Goal: Task Accomplishment & Management: Complete application form

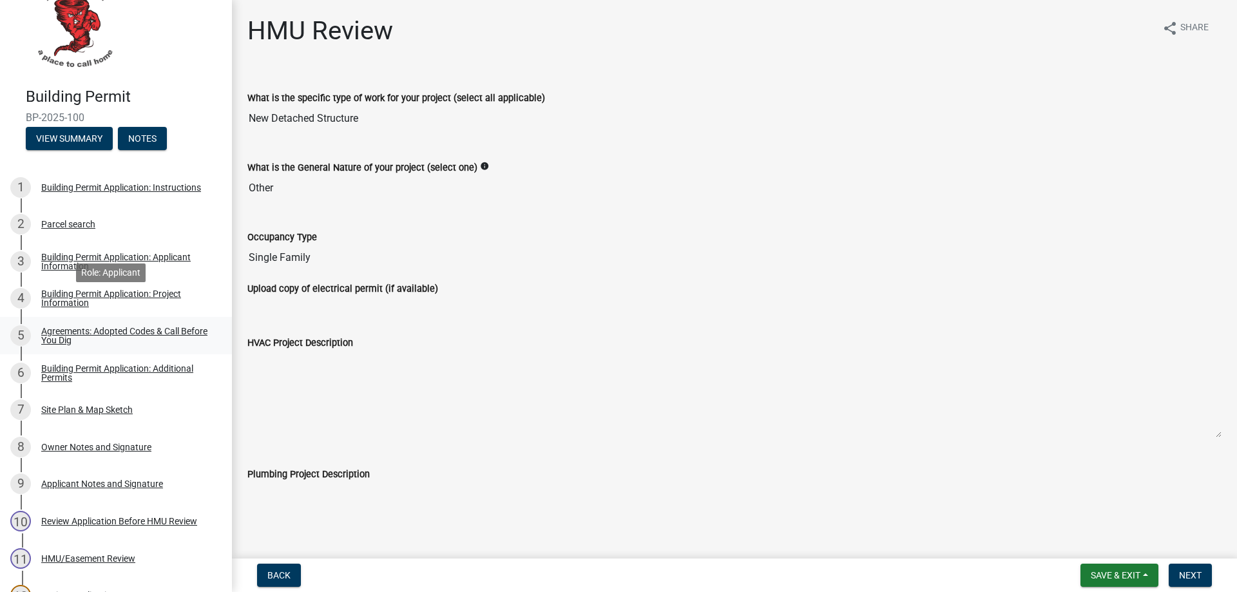
scroll to position [64, 0]
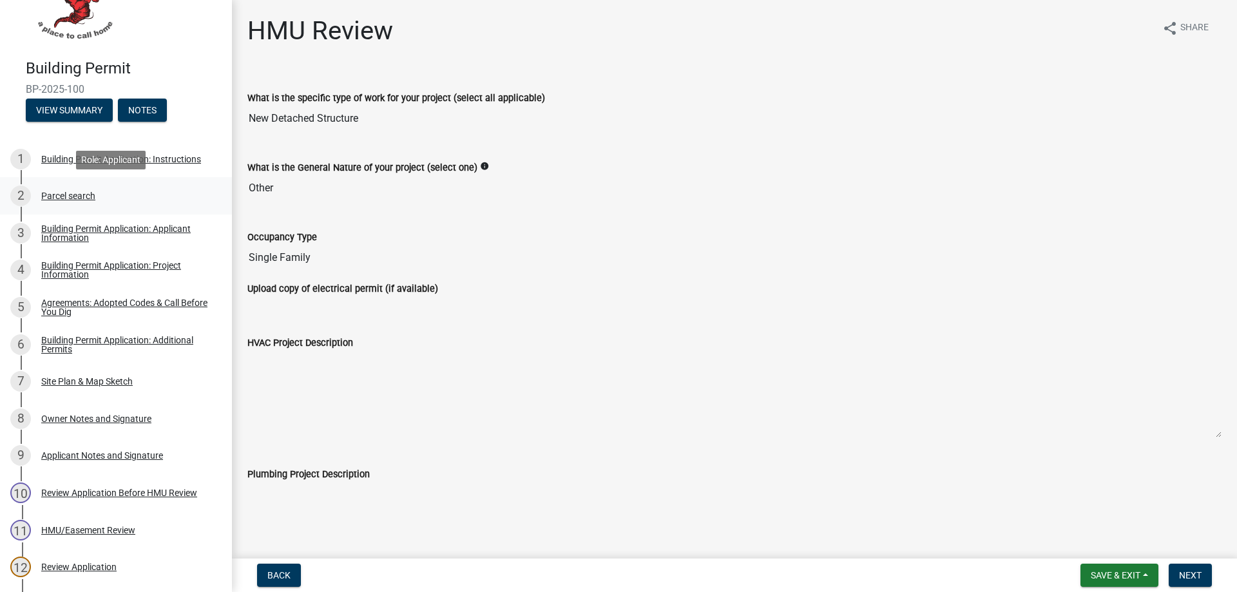
click at [55, 197] on div "Parcel search" at bounding box center [68, 195] width 54 height 9
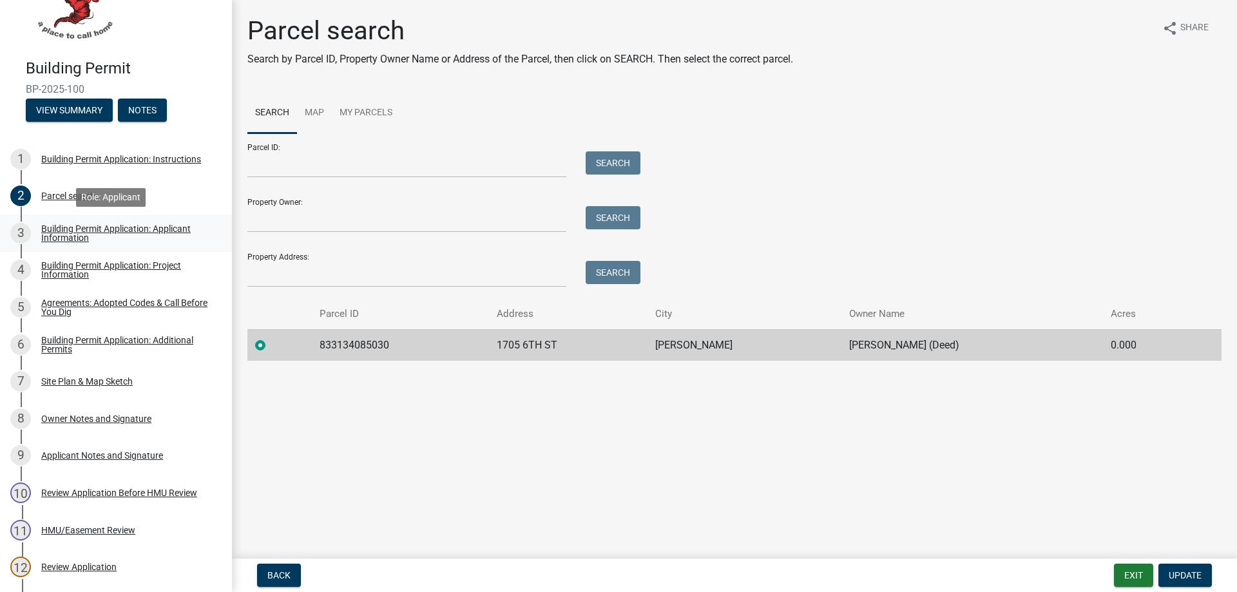
click at [63, 233] on div "Building Permit Application: Applicant Information" at bounding box center [126, 233] width 170 height 18
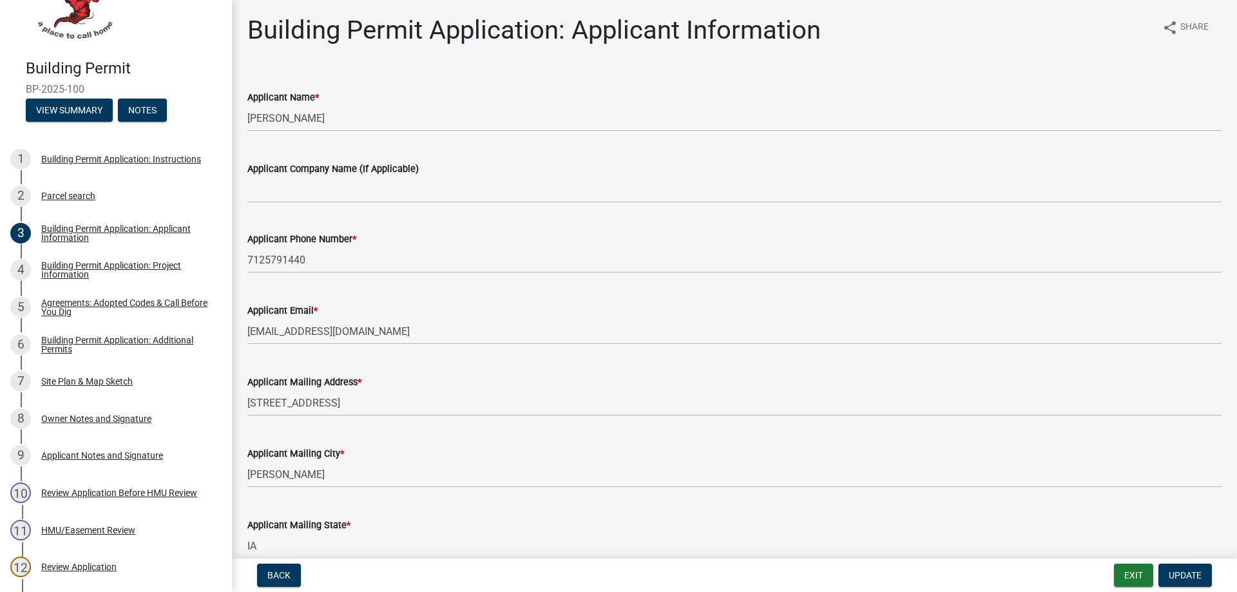
scroll to position [0, 0]
click at [64, 269] on div "Building Permit Application: Project Information" at bounding box center [126, 270] width 170 height 18
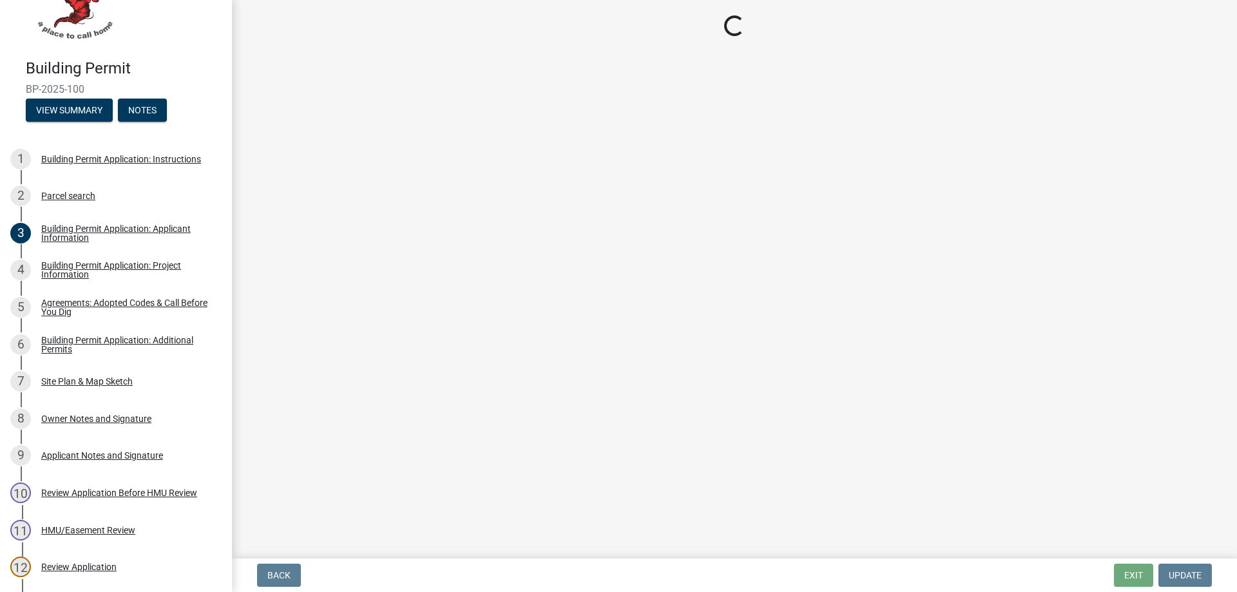
select select "57c12fbf-2104-401b-a871-4062d0a56bab"
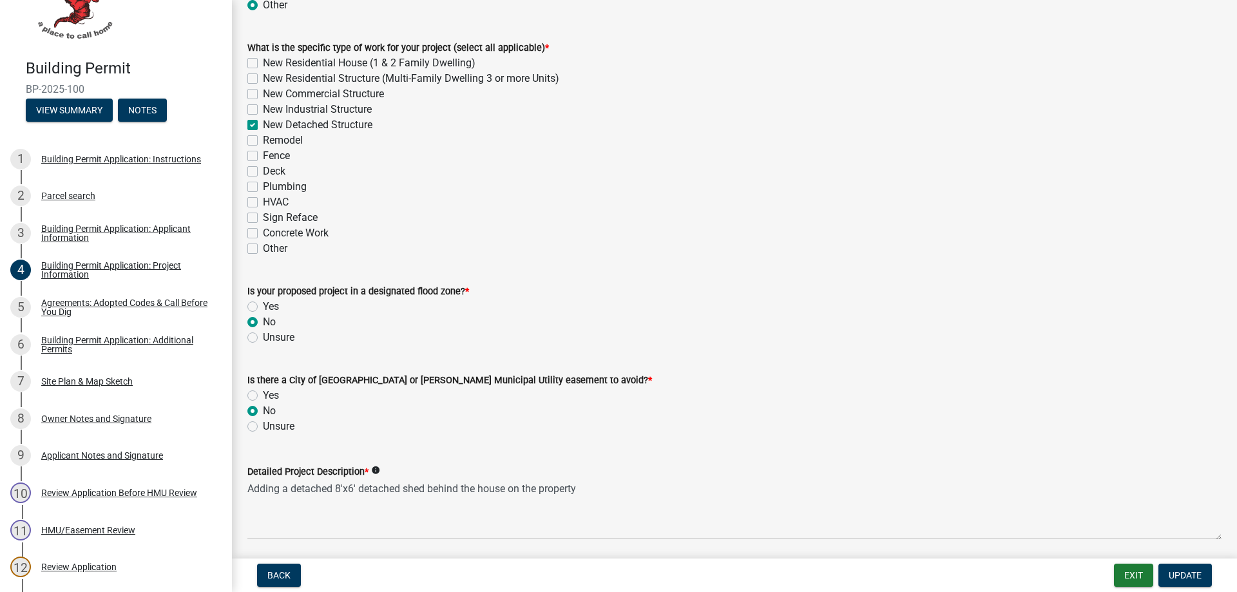
scroll to position [387, 0]
click at [52, 307] on div "Agreements: Adopted Codes & Call Before You Dig" at bounding box center [126, 307] width 170 height 18
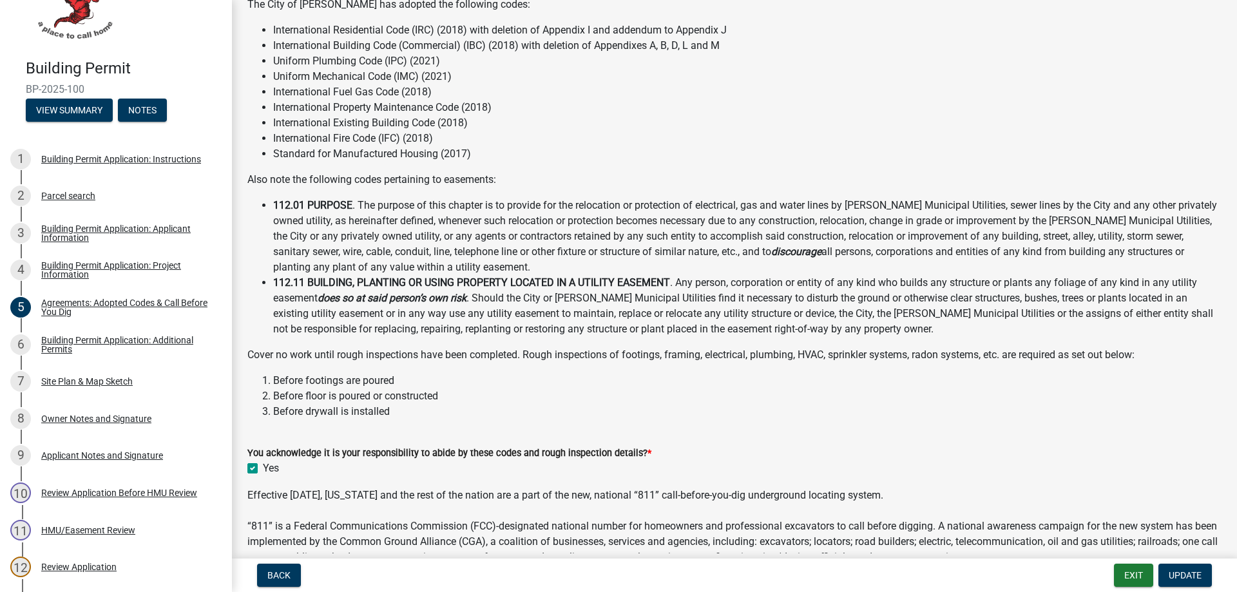
scroll to position [206, 0]
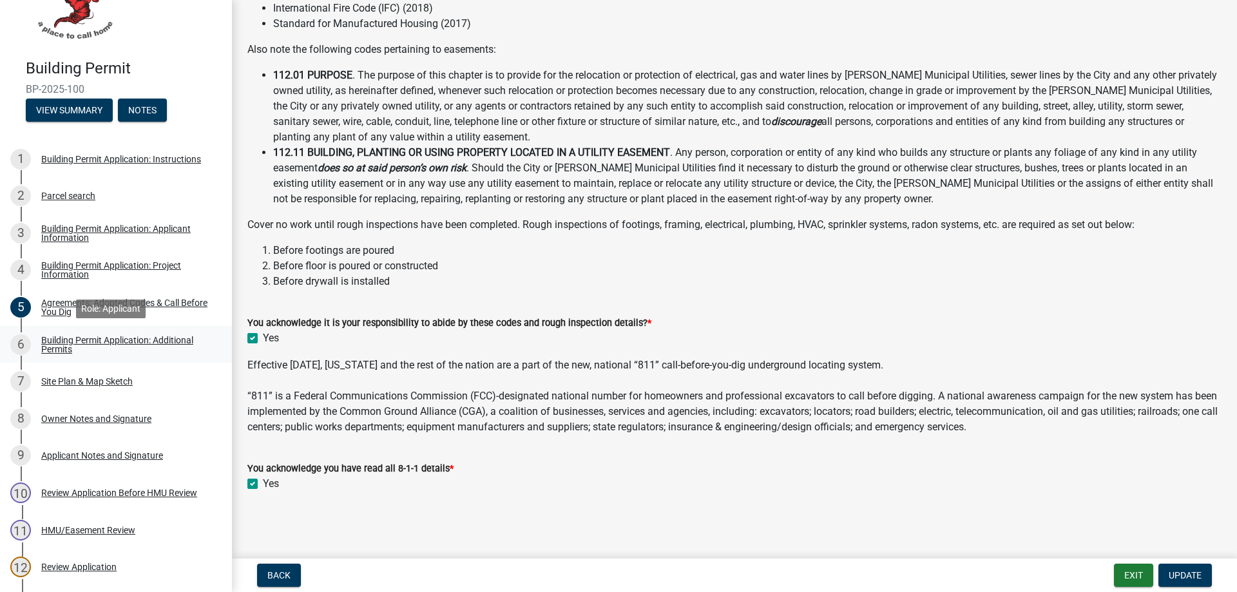
click at [57, 340] on div "Building Permit Application: Additional Permits" at bounding box center [126, 345] width 170 height 18
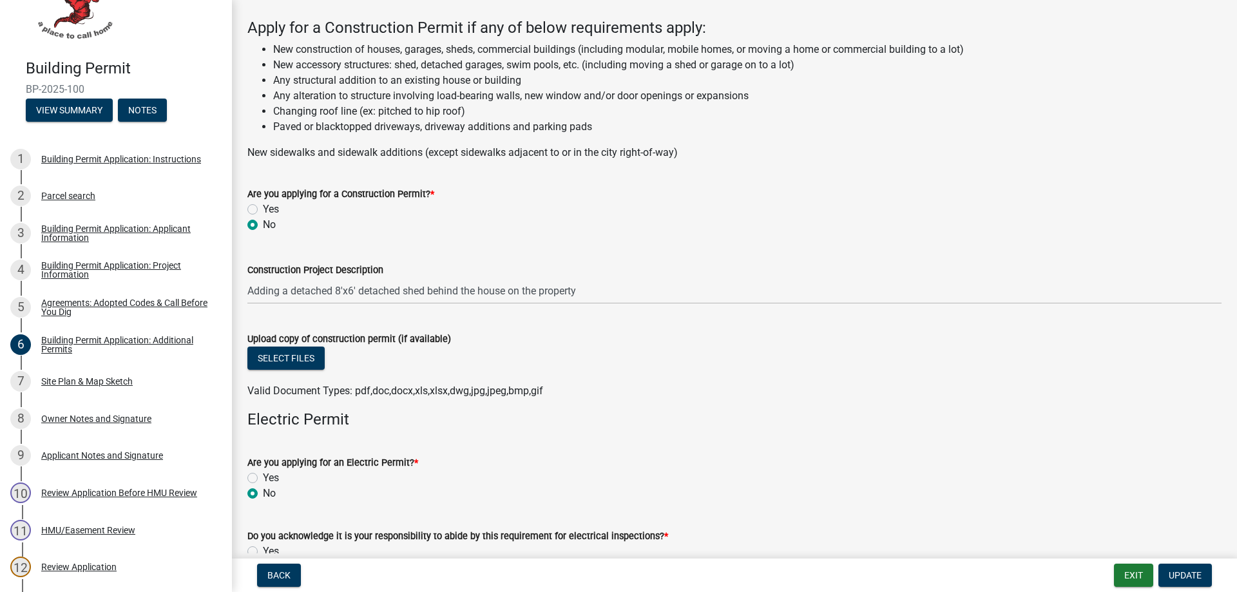
scroll to position [0, 0]
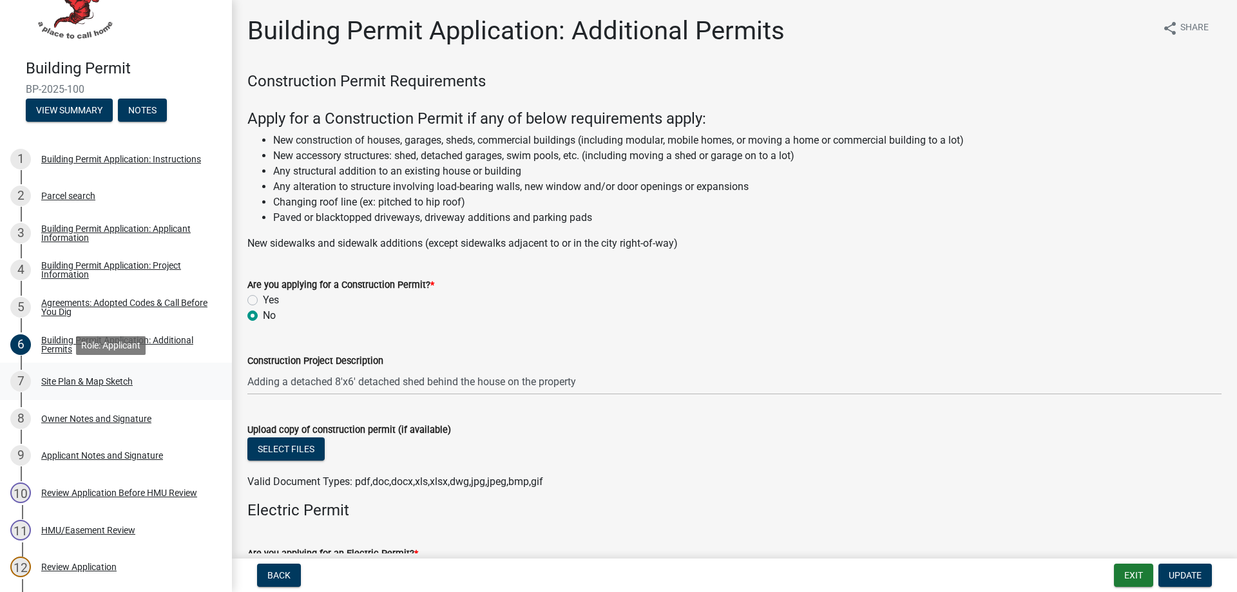
click at [68, 379] on div "Site Plan & Map Sketch" at bounding box center [87, 381] width 92 height 9
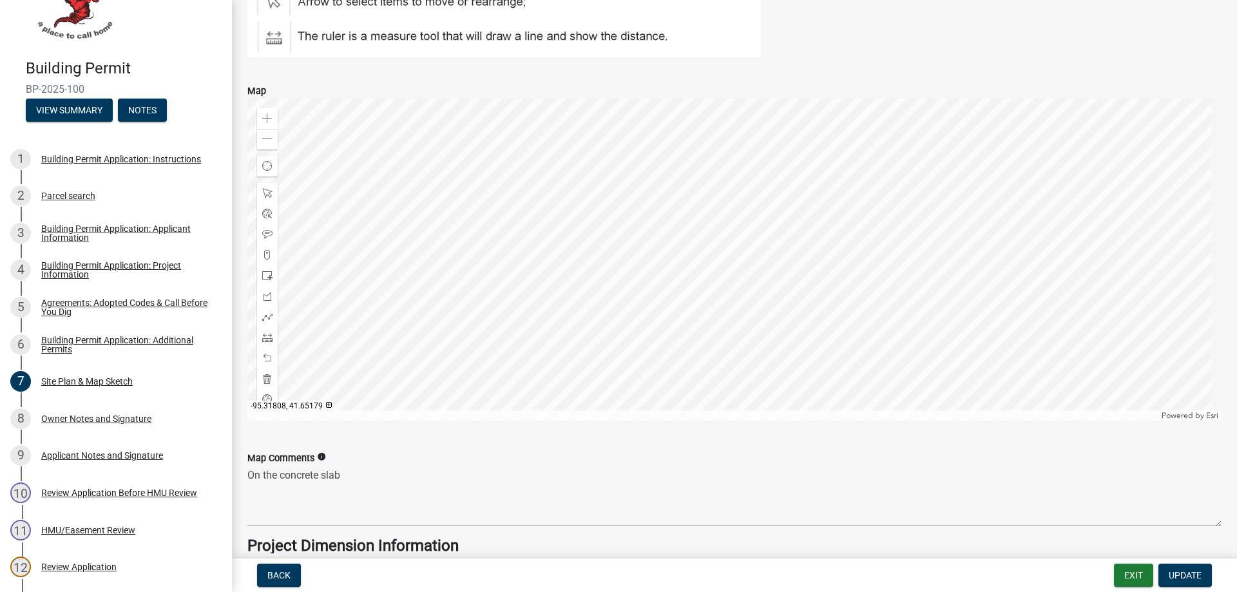
scroll to position [645, 0]
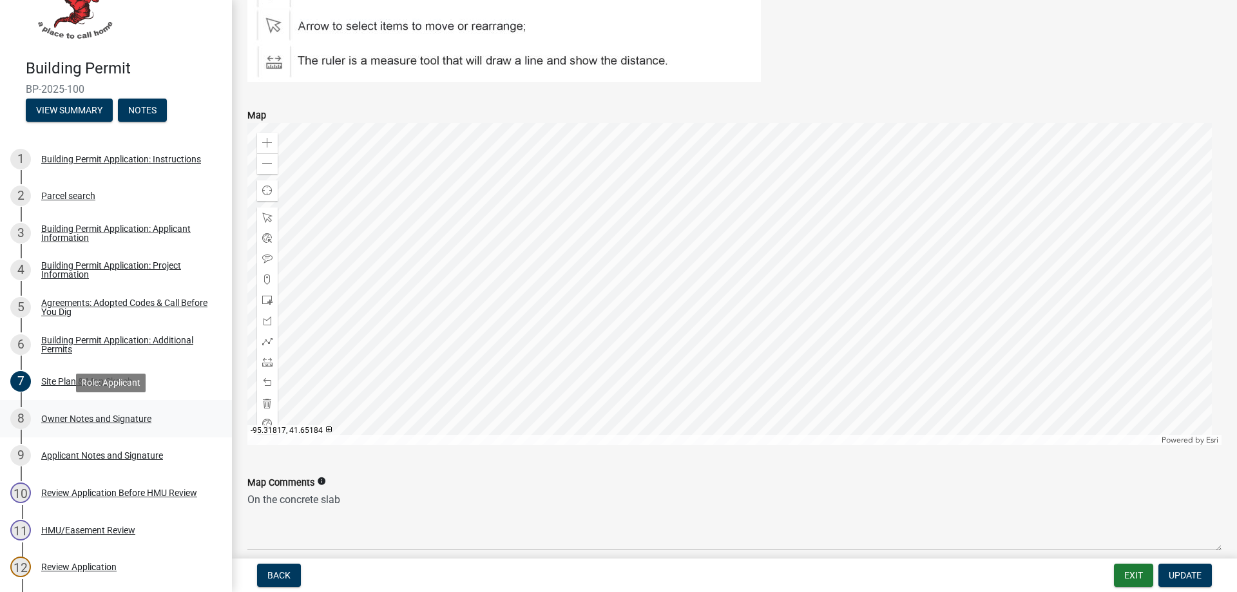
click at [59, 420] on div "Owner Notes and Signature" at bounding box center [96, 418] width 110 height 9
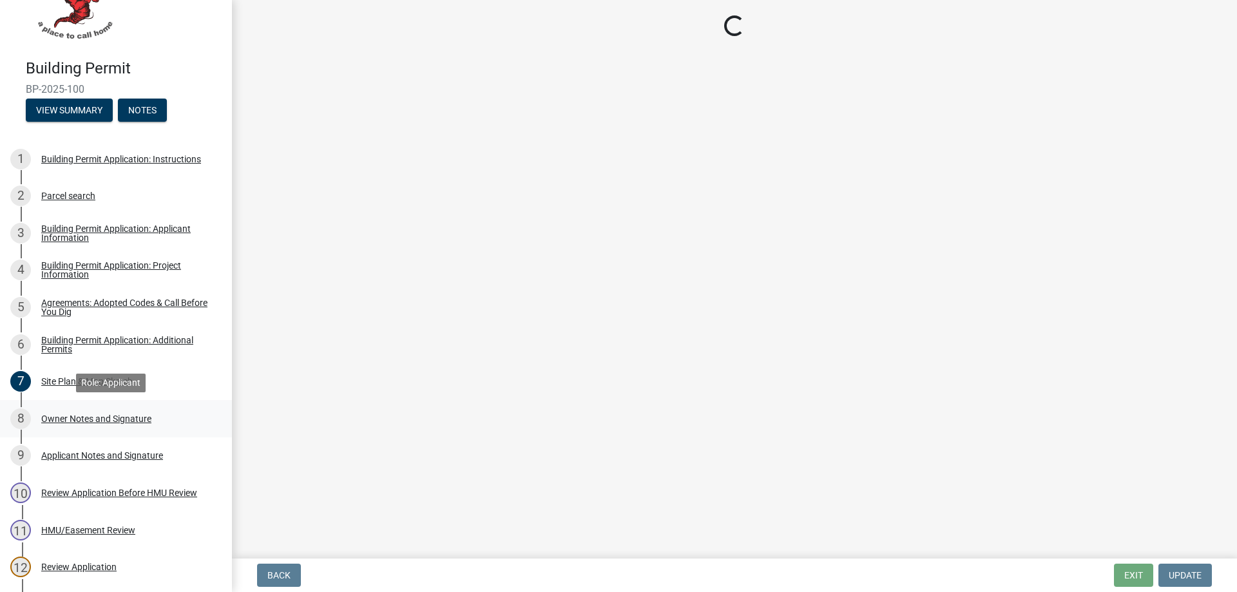
scroll to position [0, 0]
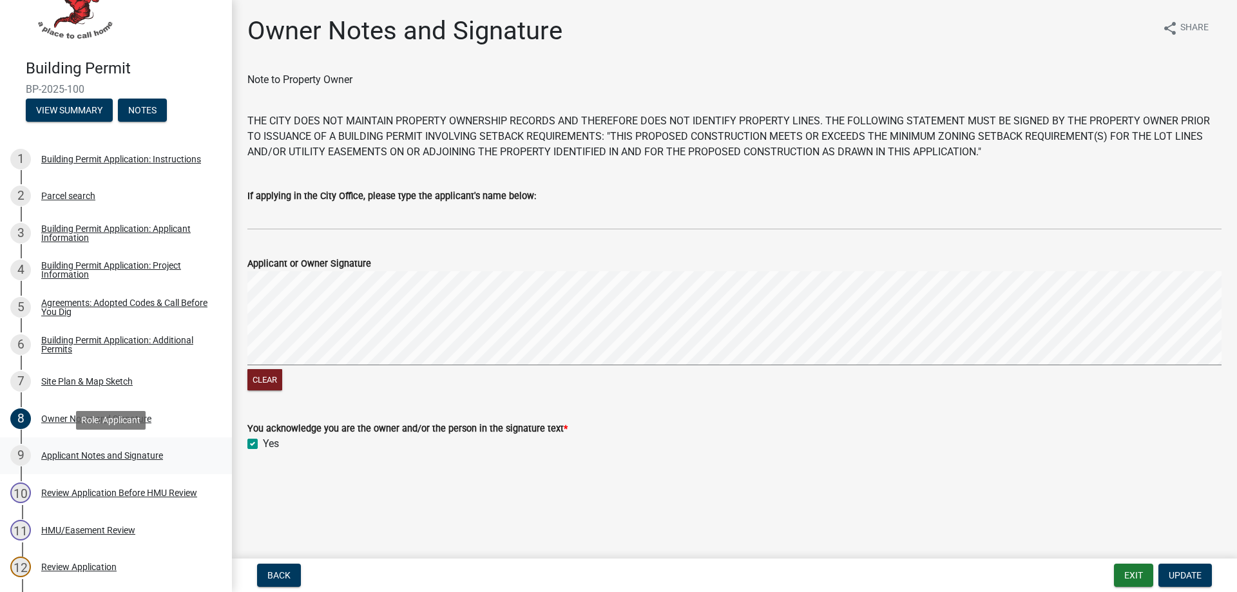
click at [48, 456] on div "Applicant Notes and Signature" at bounding box center [102, 455] width 122 height 9
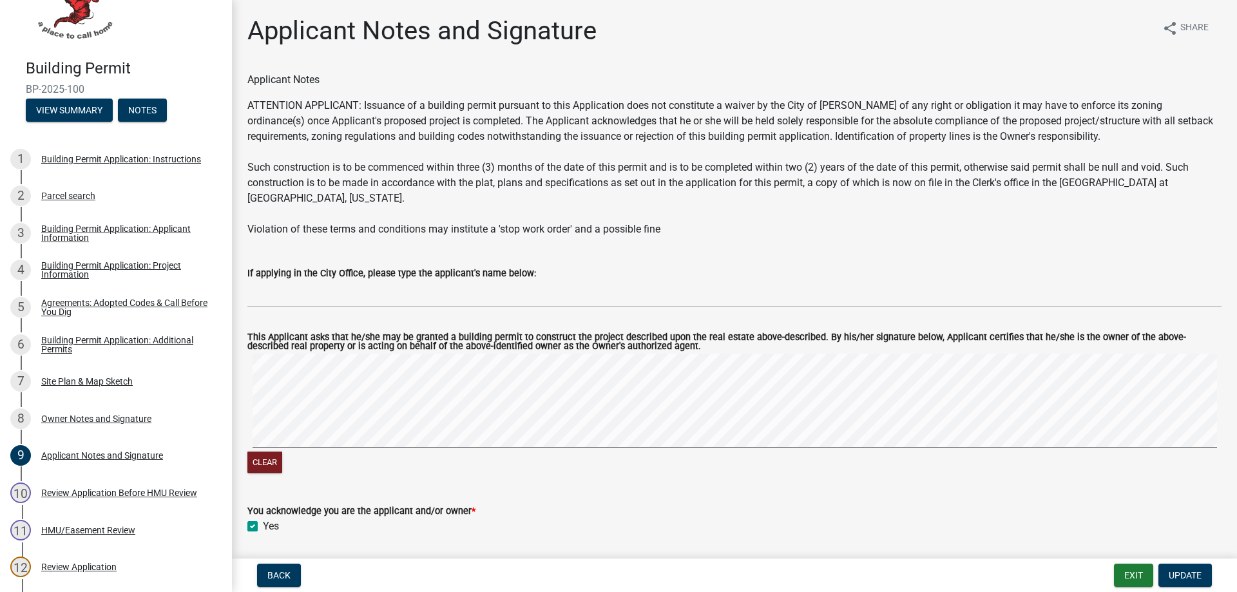
scroll to position [28, 0]
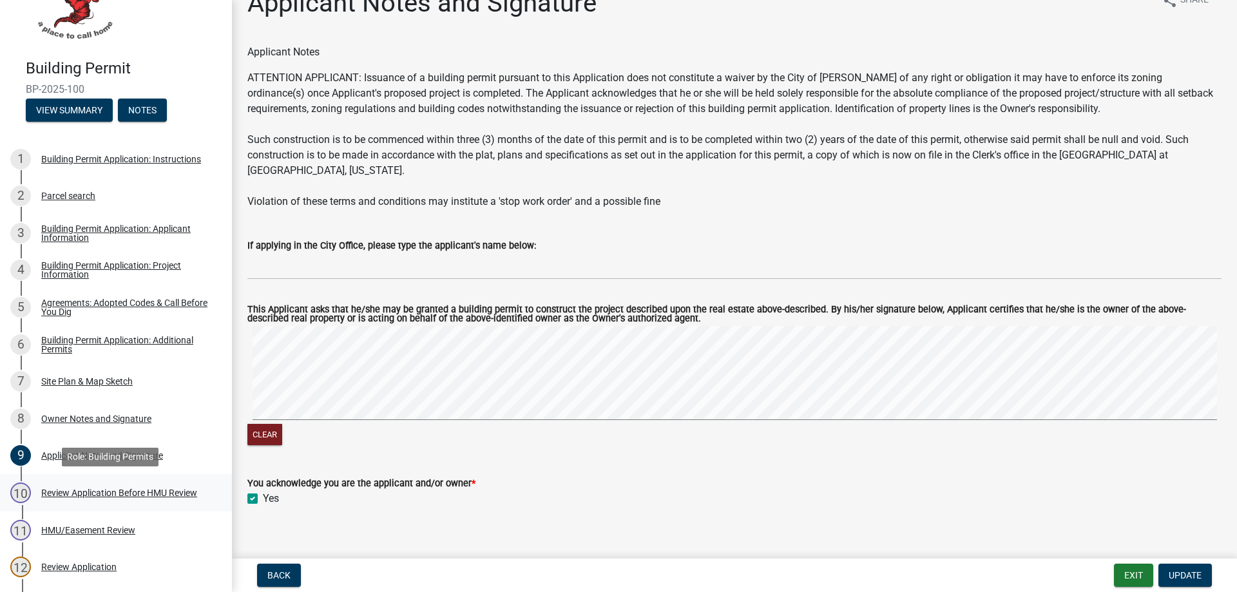
click at [85, 496] on div "Review Application Before HMU Review" at bounding box center [119, 493] width 156 height 9
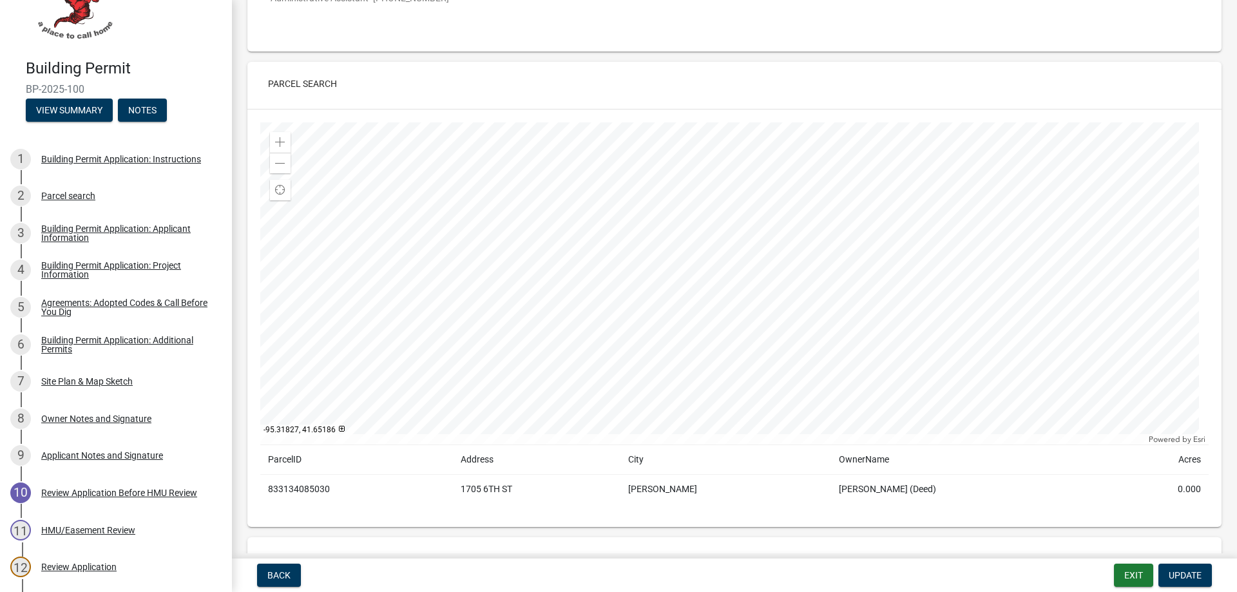
scroll to position [193, 0]
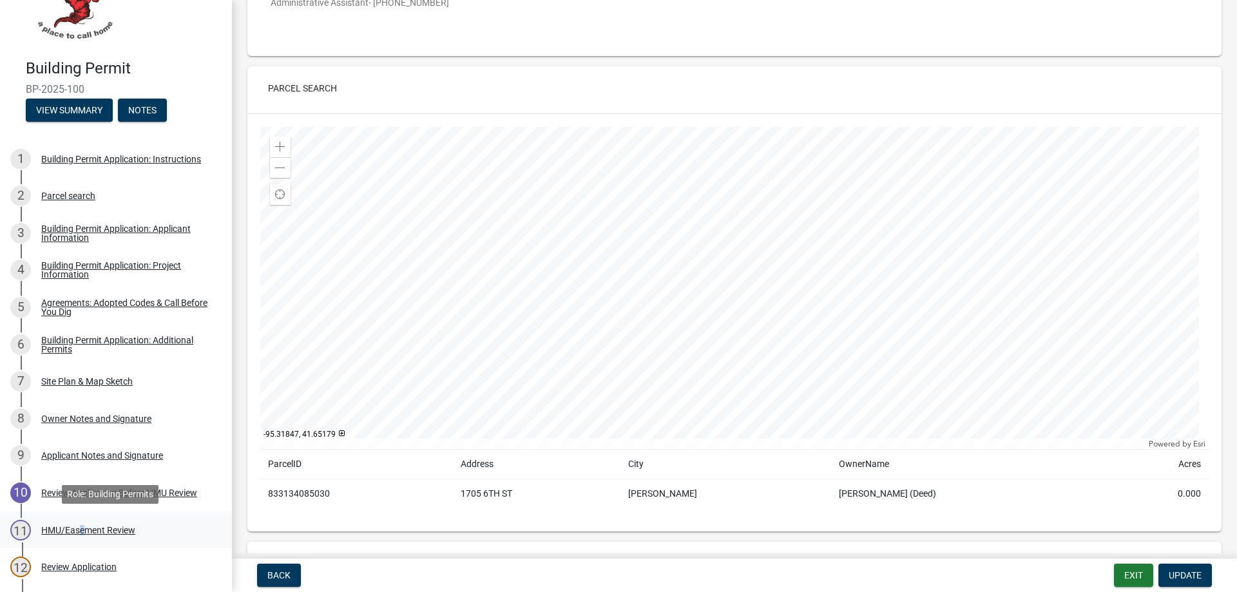
click at [78, 530] on div "HMU/Easement Review" at bounding box center [88, 530] width 94 height 9
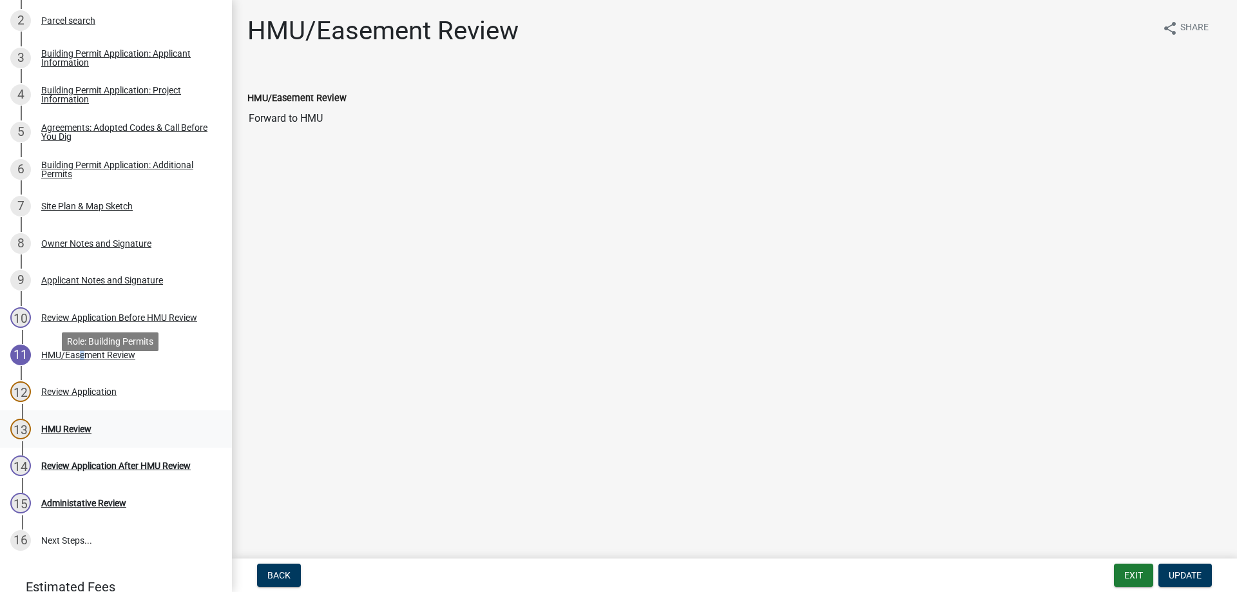
scroll to position [297, 0]
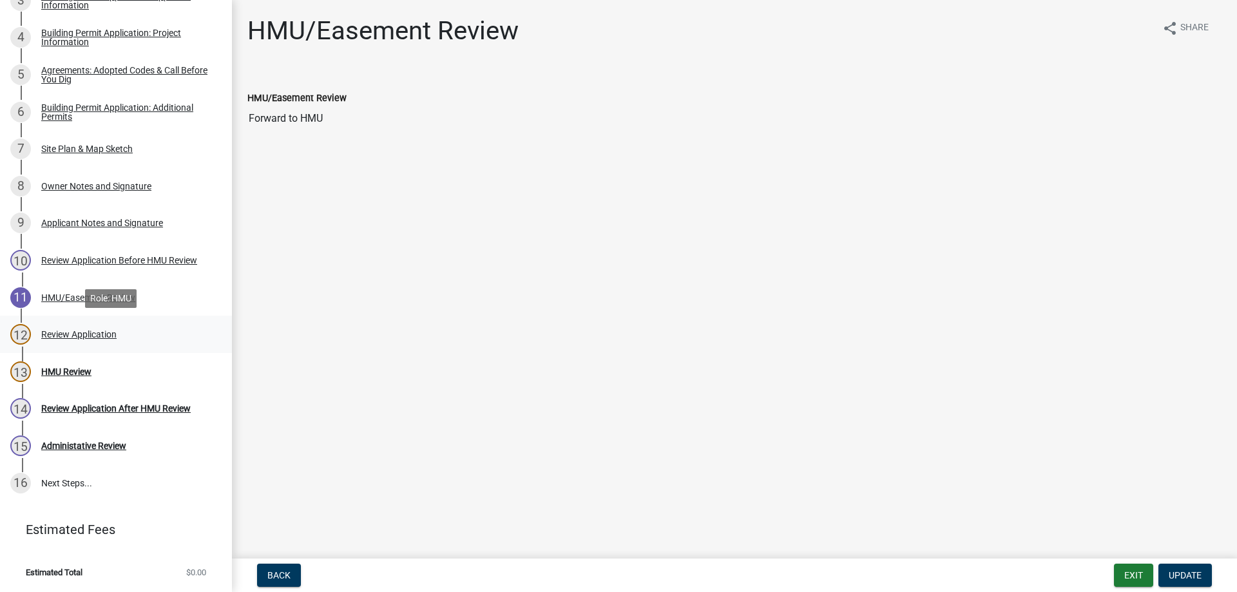
click at [64, 331] on div "Review Application" at bounding box center [78, 334] width 75 height 9
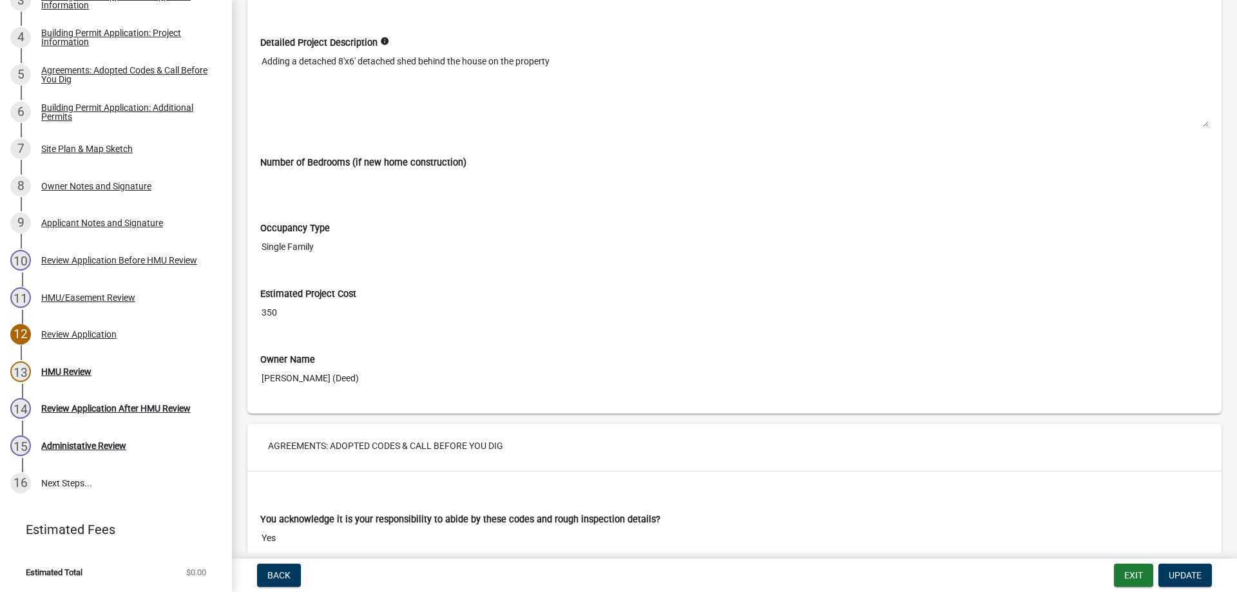
scroll to position [1869, 0]
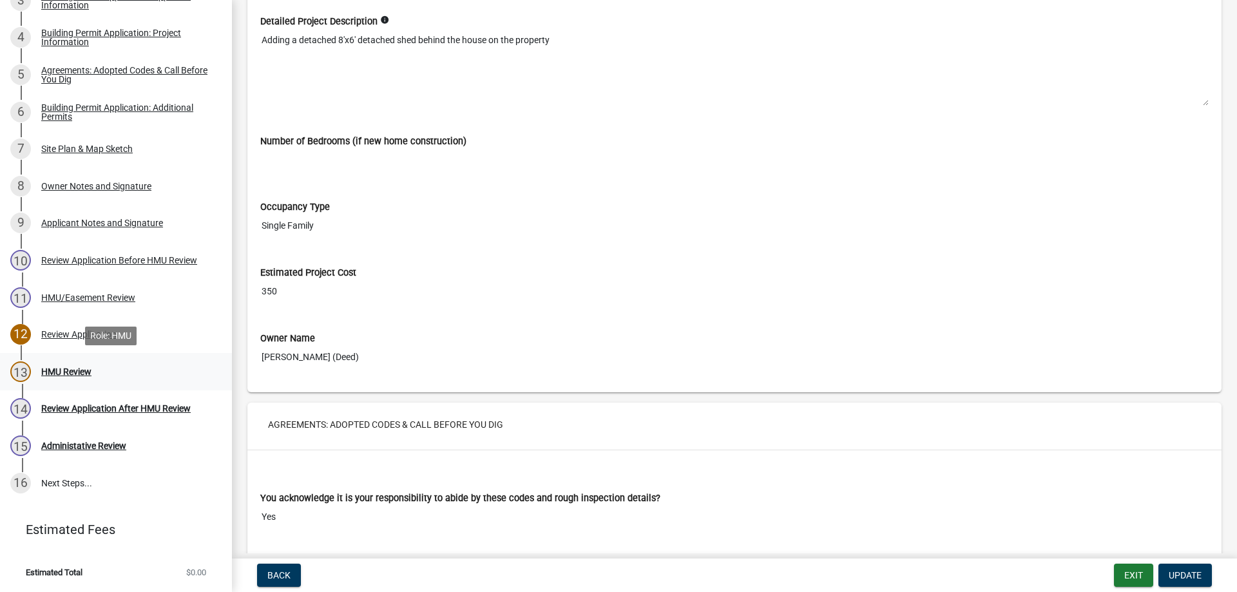
click at [52, 373] on div "HMU Review" at bounding box center [66, 371] width 50 height 9
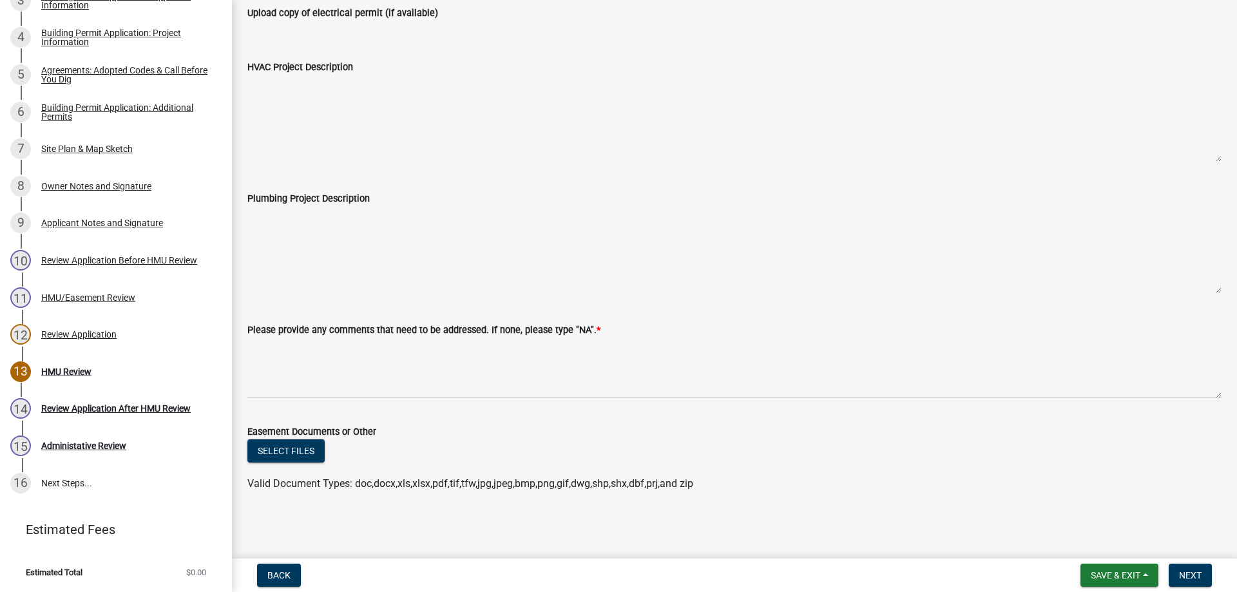
scroll to position [0, 0]
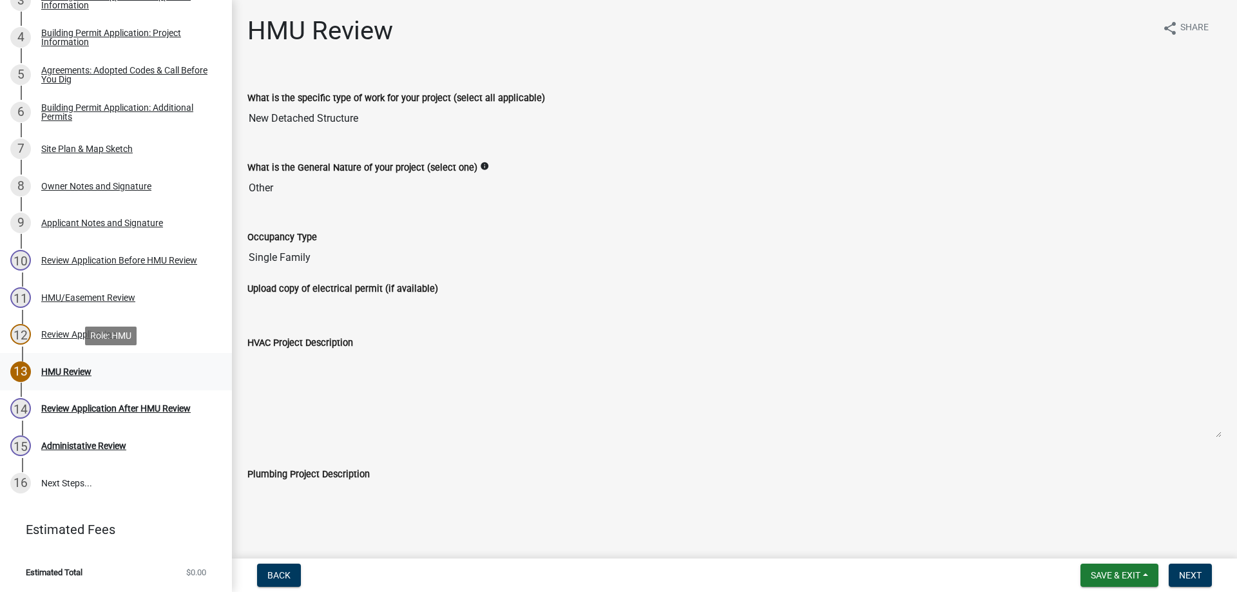
click at [50, 370] on div "HMU Review" at bounding box center [66, 371] width 50 height 9
click at [75, 371] on div "HMU Review" at bounding box center [66, 371] width 50 height 9
click at [61, 409] on div "Review Application After HMU Review" at bounding box center [116, 408] width 150 height 9
click at [62, 449] on div "Administative Review" at bounding box center [83, 445] width 85 height 9
click at [52, 340] on div "12 Review Application" at bounding box center [110, 334] width 201 height 21
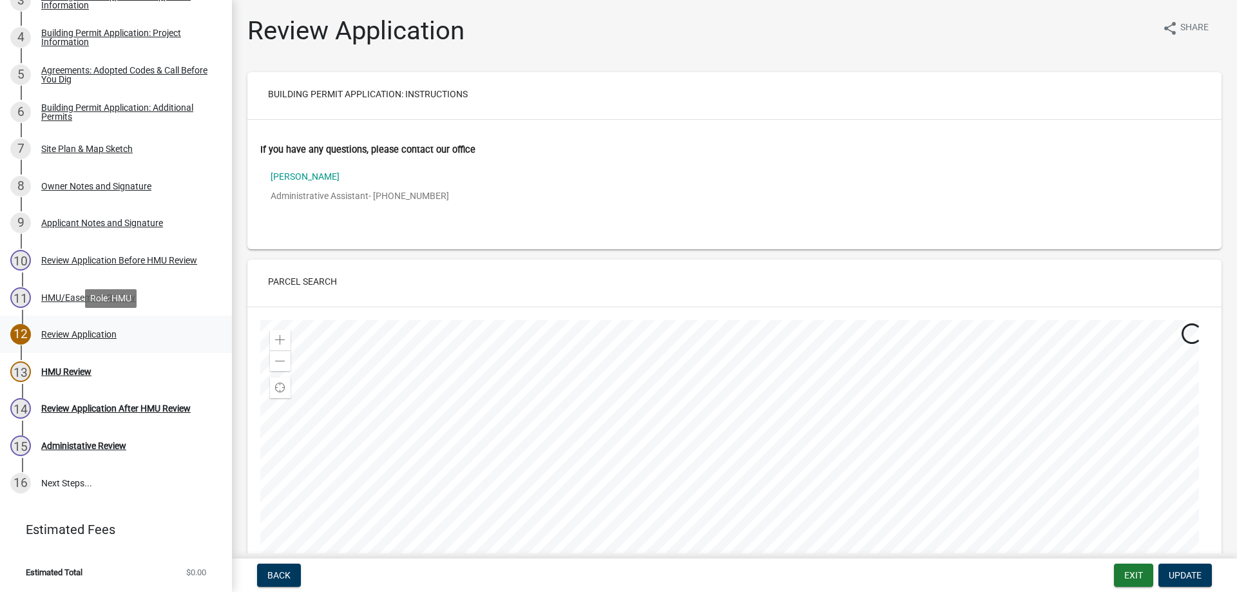
click at [57, 337] on div "Review Application" at bounding box center [78, 334] width 75 height 9
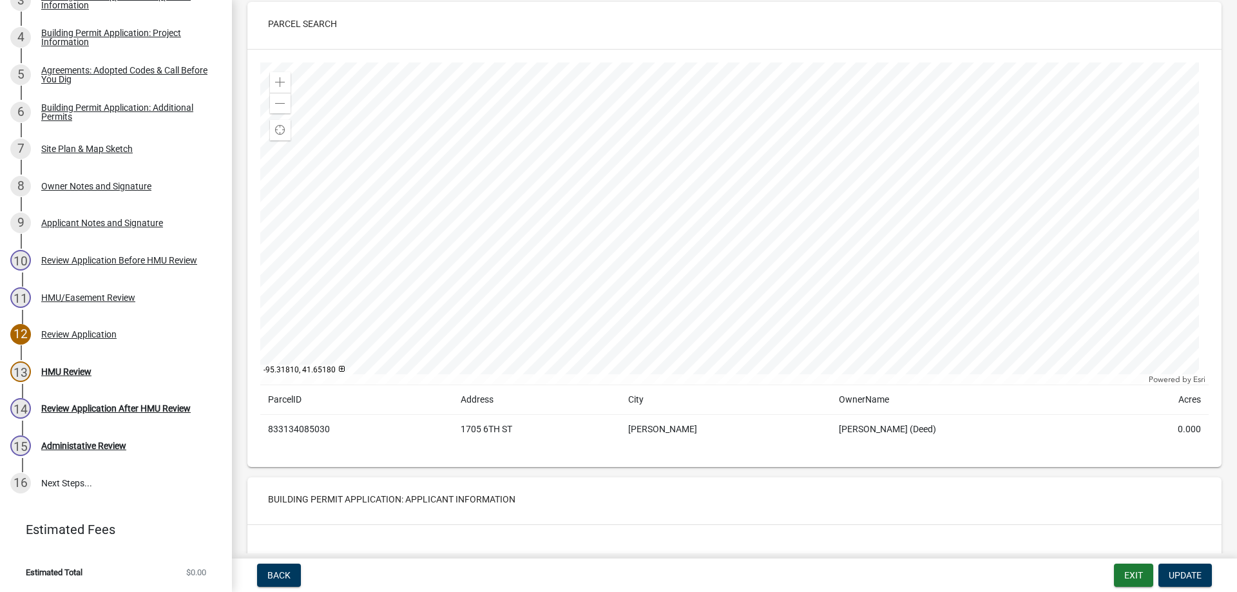
scroll to position [193, 0]
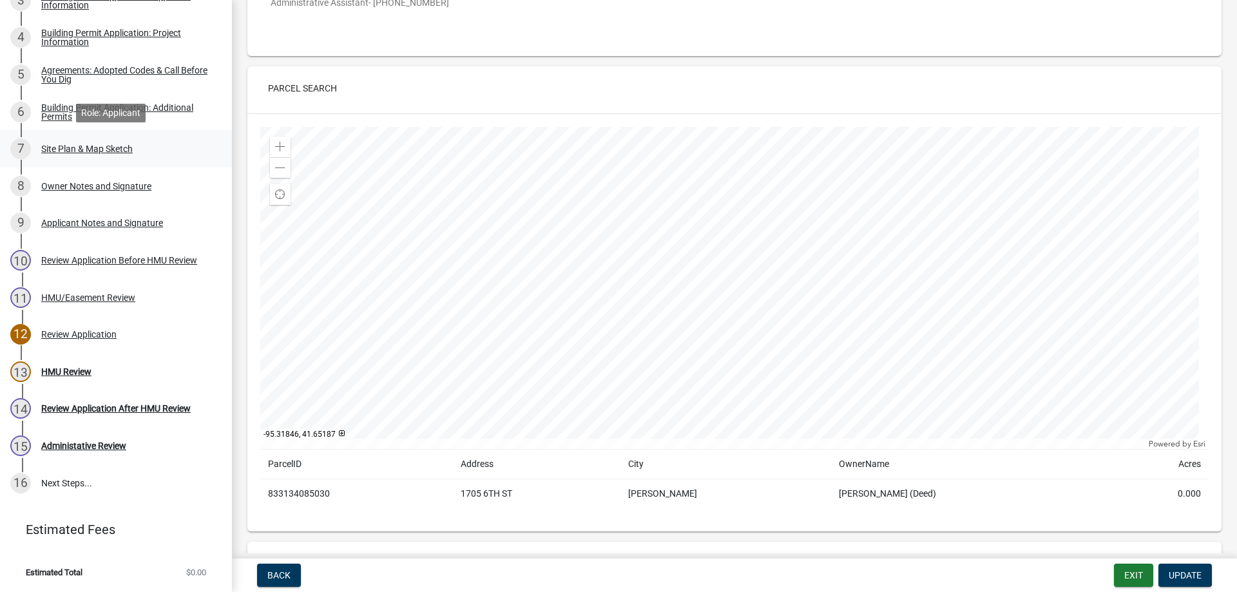
click at [95, 148] on div "Site Plan & Map Sketch" at bounding box center [87, 148] width 92 height 9
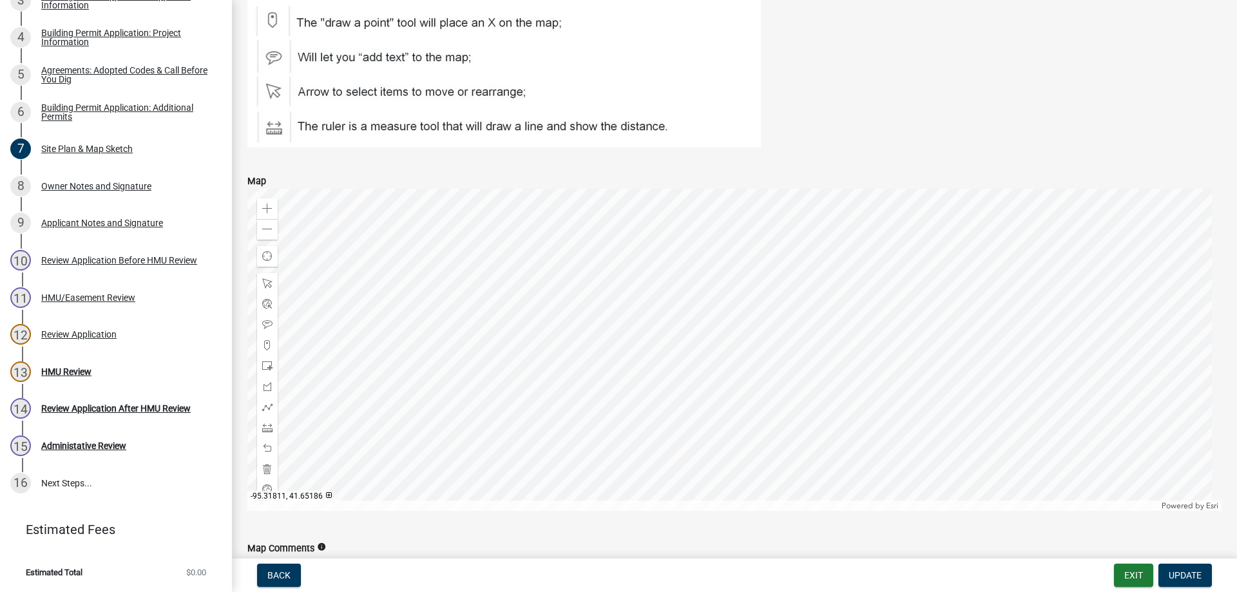
scroll to position [645, 0]
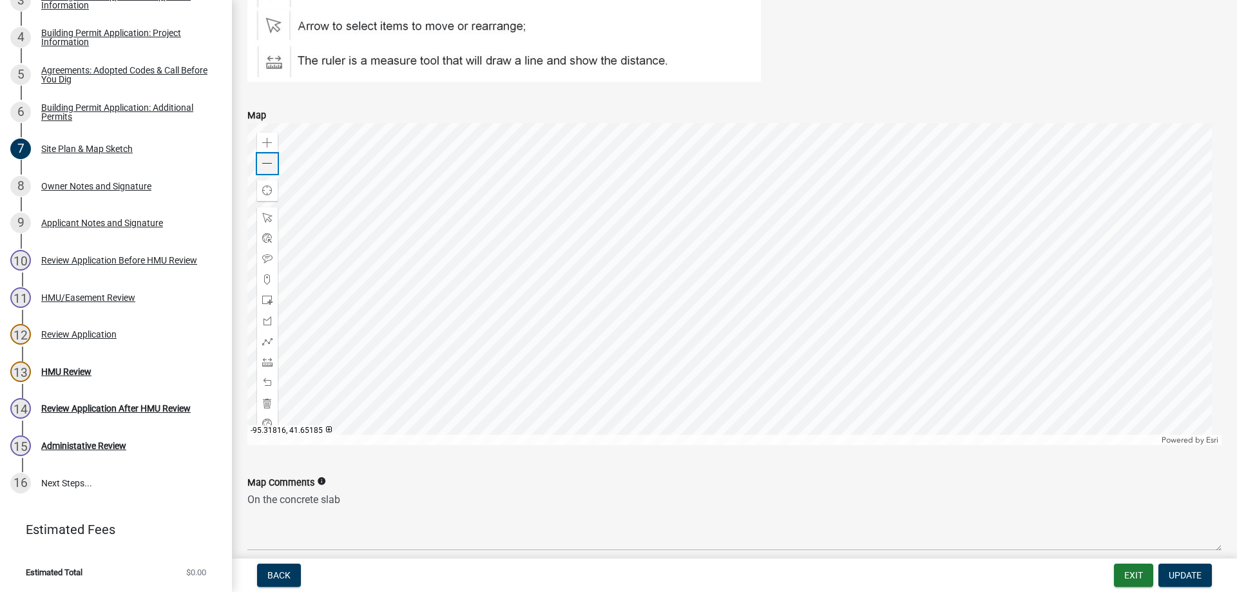
click at [265, 166] on span at bounding box center [267, 164] width 10 height 10
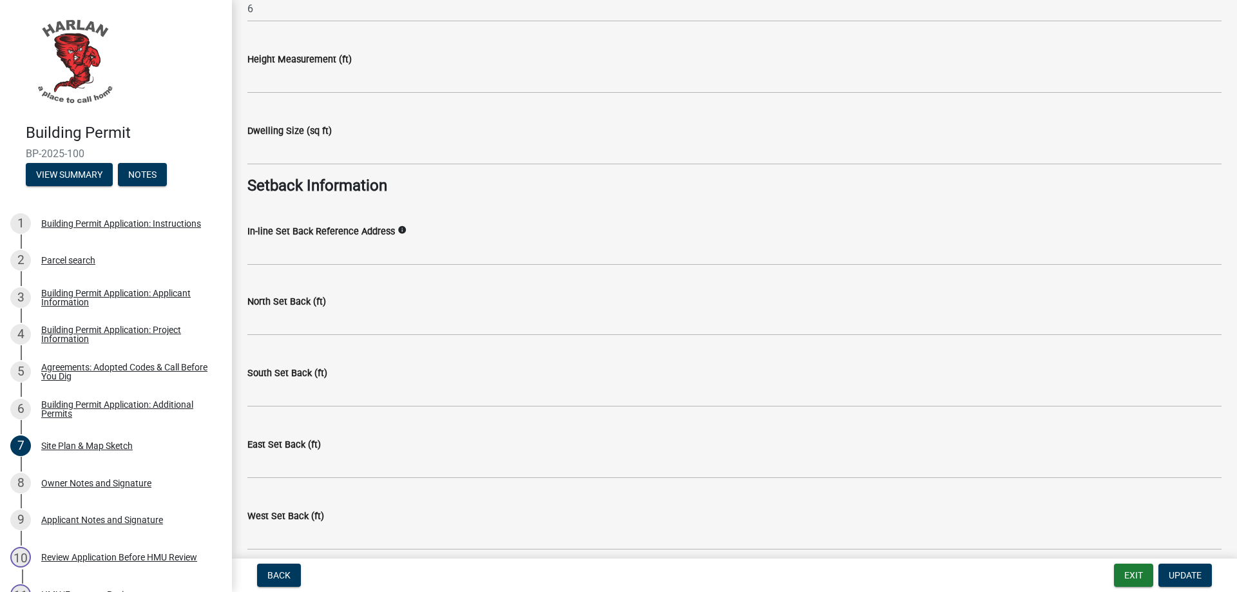
scroll to position [1402, 0]
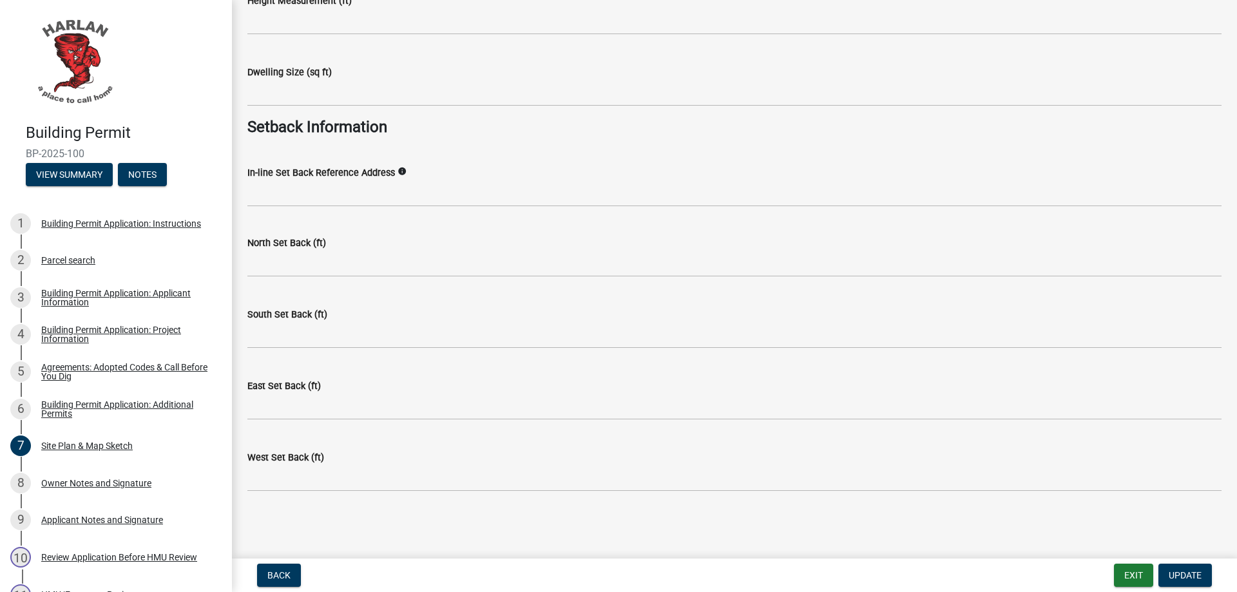
click at [498, 365] on div "East Set Back (ft)" at bounding box center [734, 390] width 974 height 60
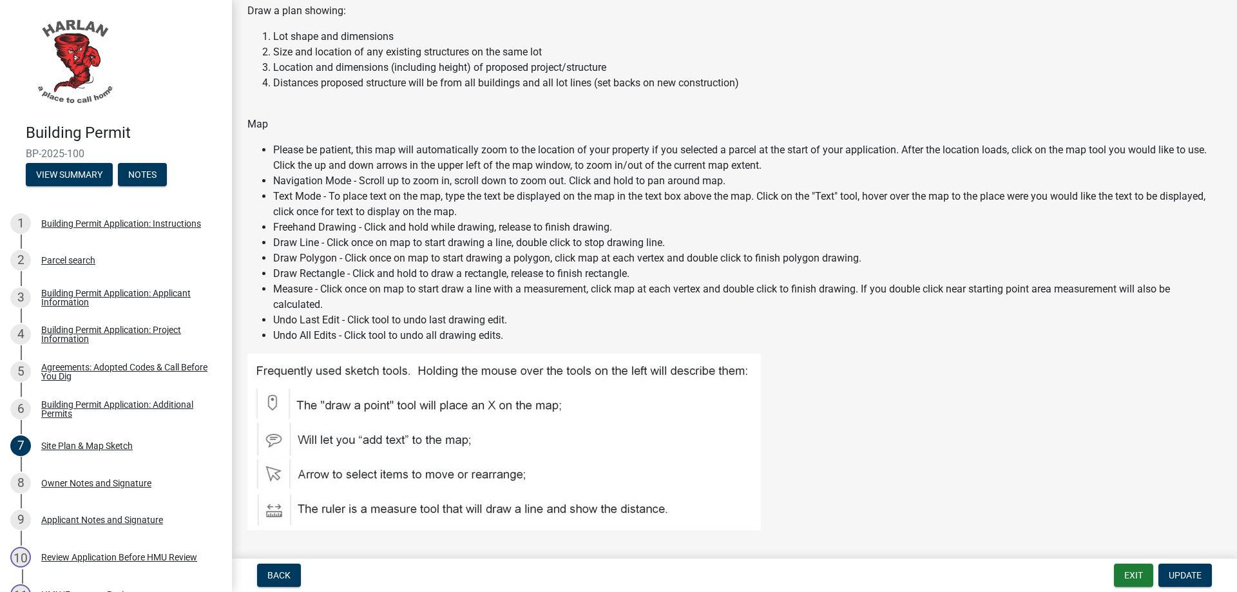
scroll to position [0, 0]
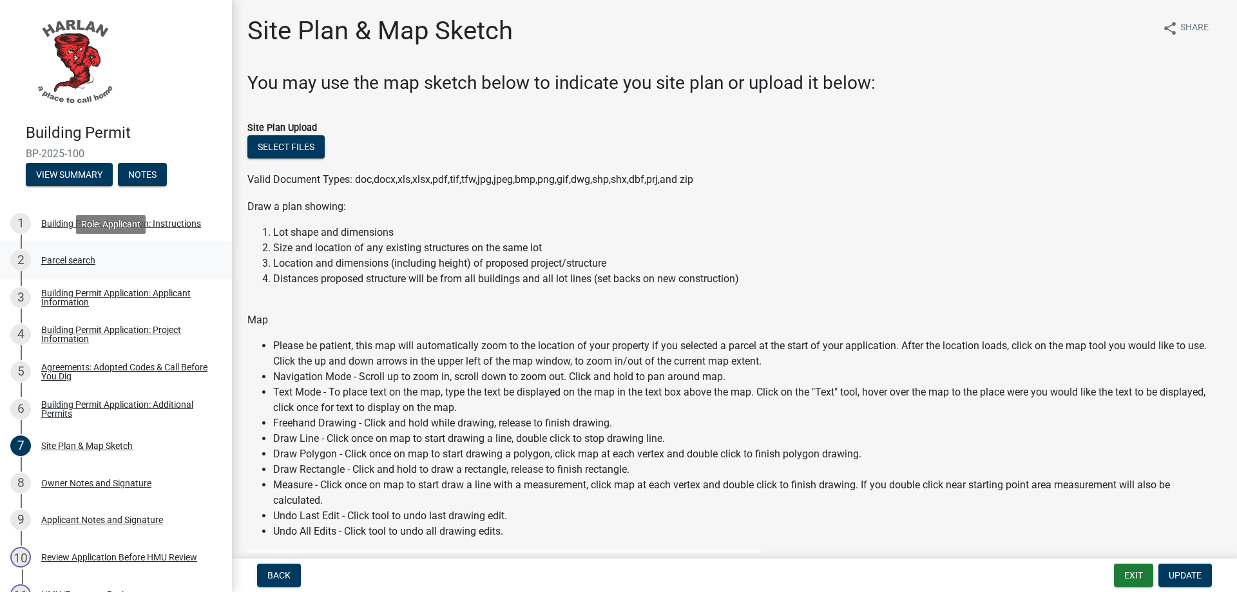
click at [52, 265] on div "Parcel search" at bounding box center [68, 260] width 54 height 9
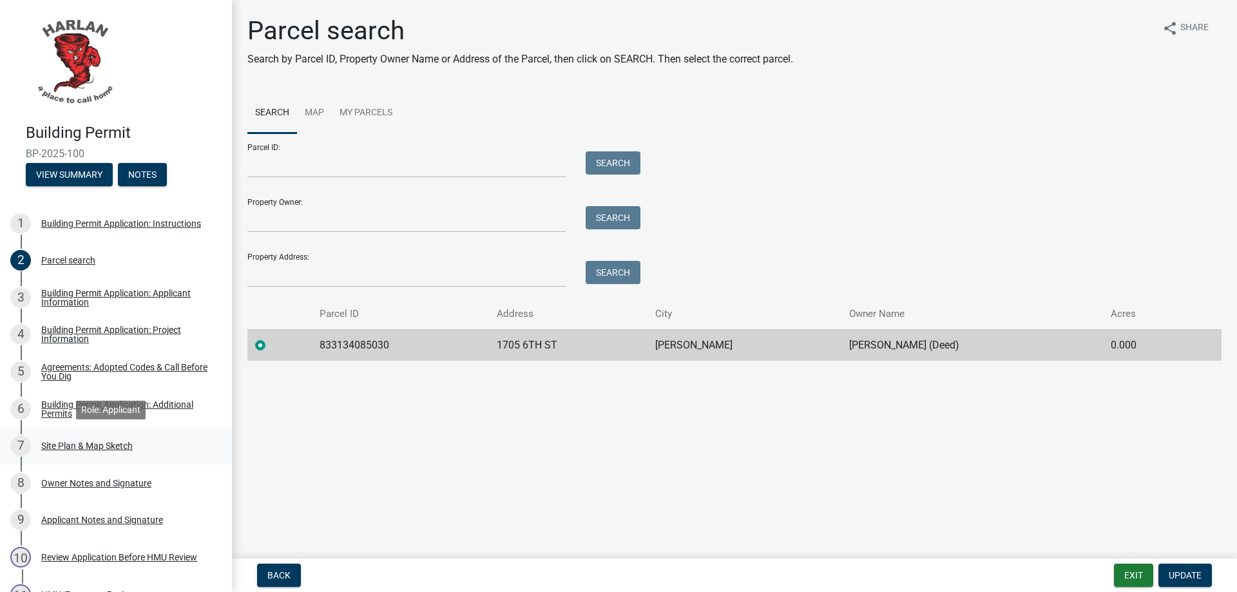
click at [65, 449] on div "Site Plan & Map Sketch" at bounding box center [87, 445] width 92 height 9
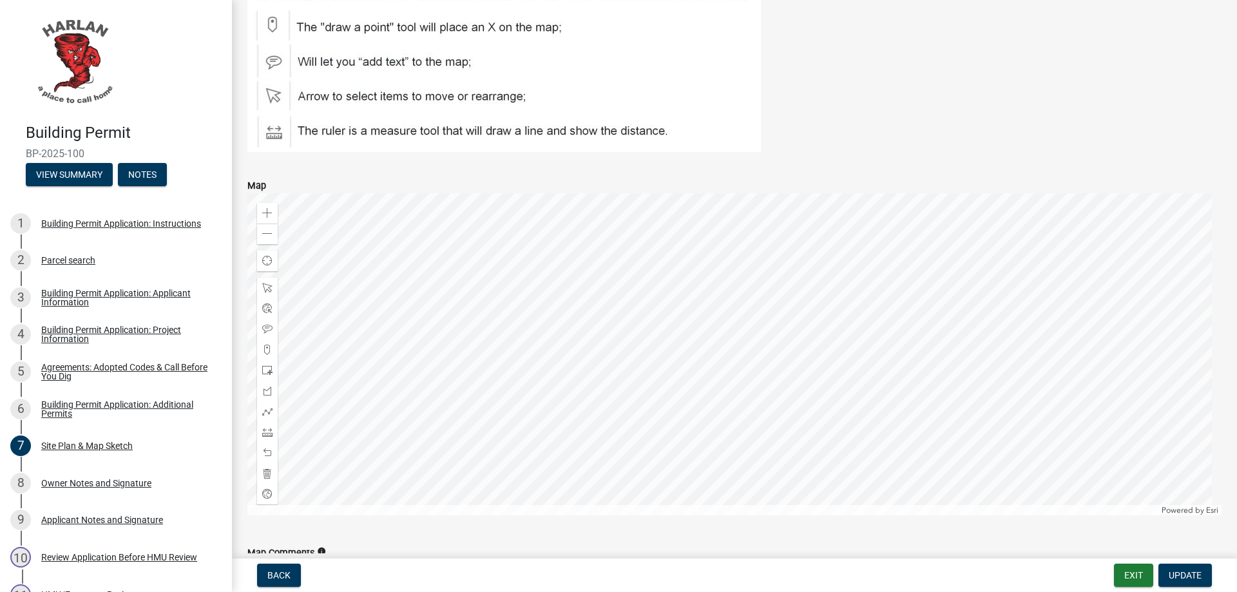
scroll to position [580, 0]
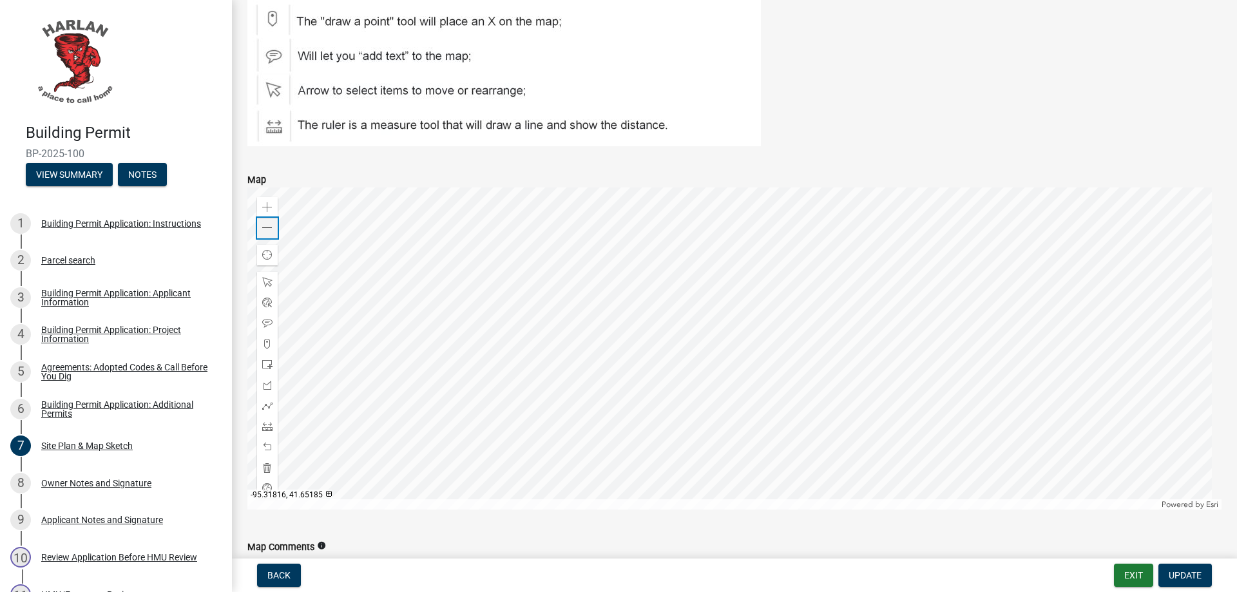
click at [267, 230] on span at bounding box center [267, 228] width 10 height 10
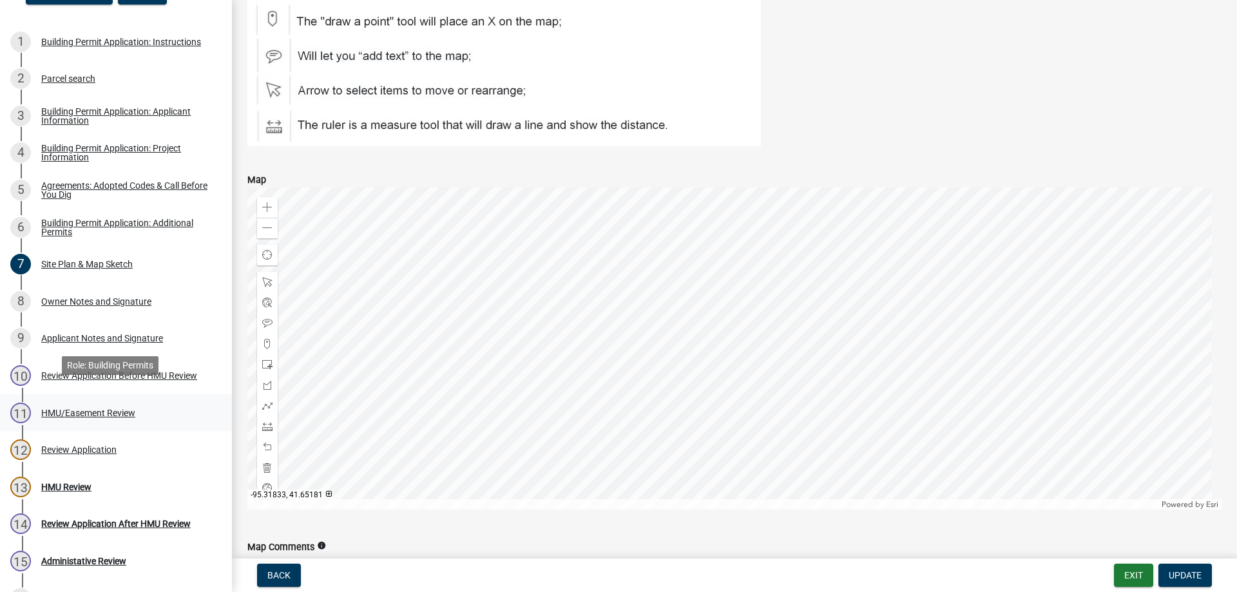
scroll to position [193, 0]
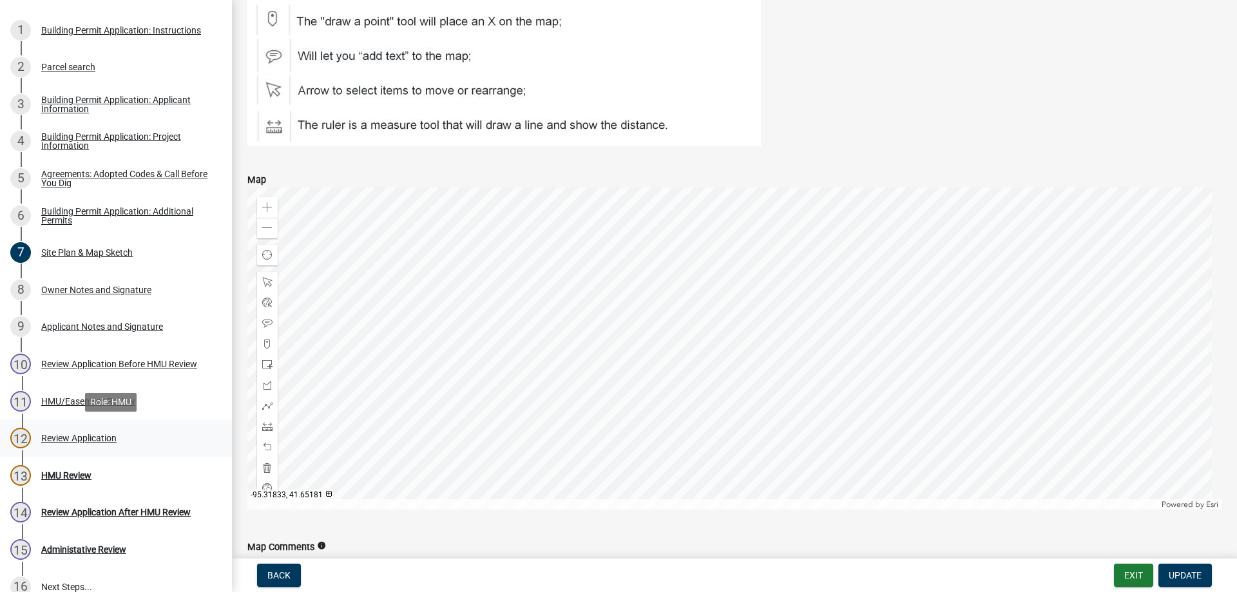
click at [51, 436] on div "Review Application" at bounding box center [78, 438] width 75 height 9
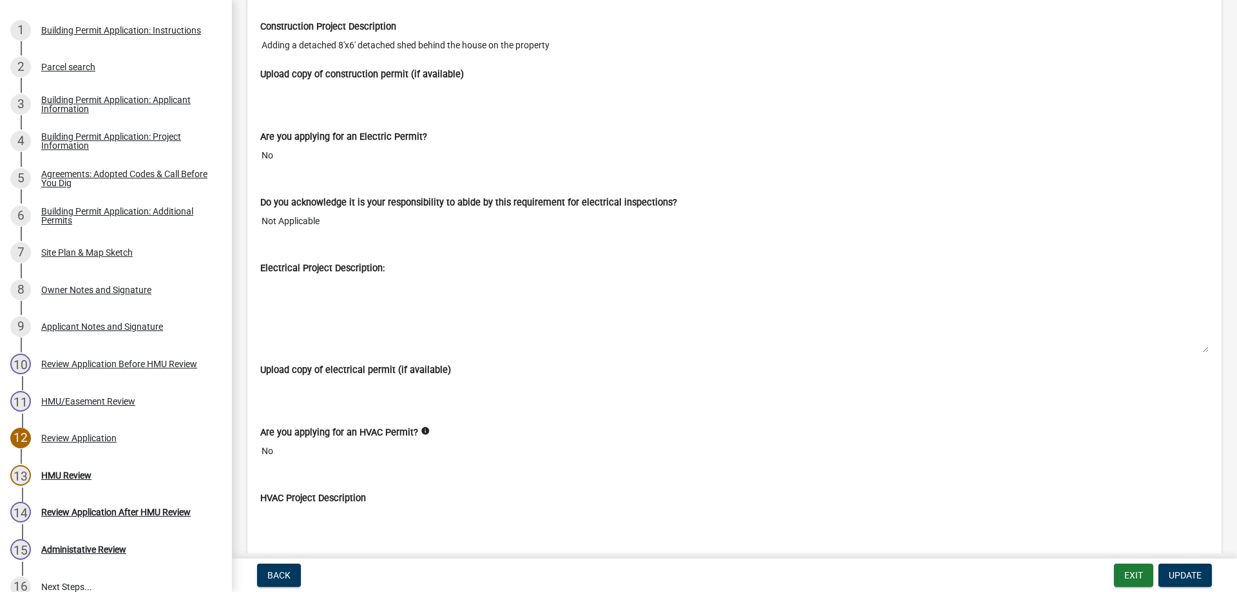
scroll to position [2836, 0]
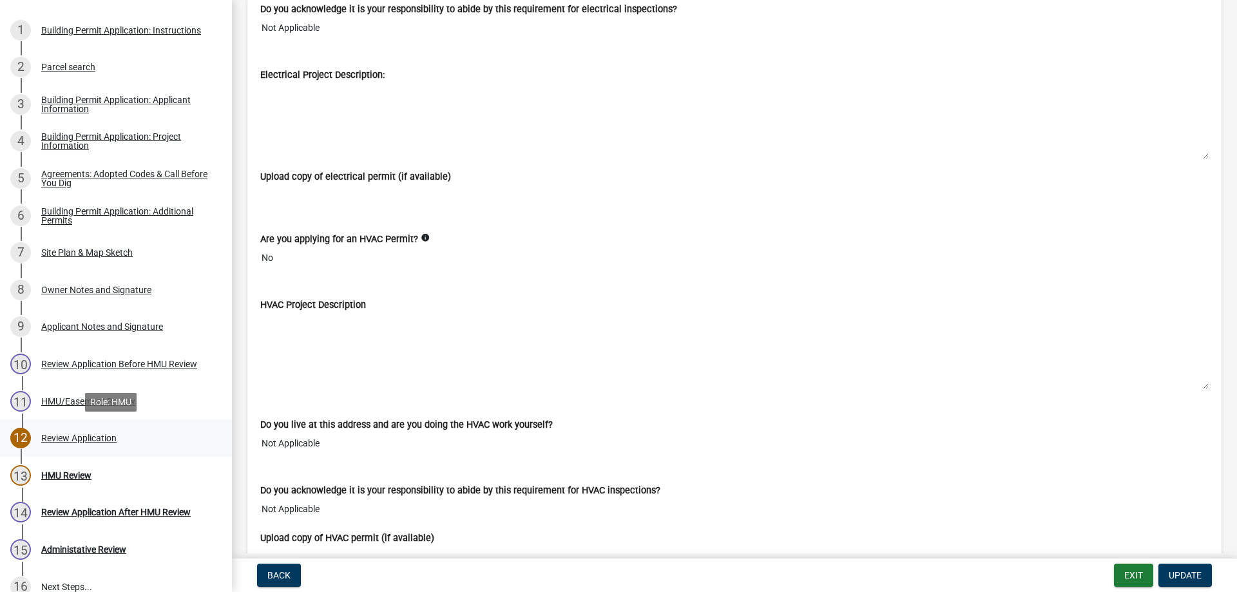
click at [73, 437] on div "Review Application" at bounding box center [78, 438] width 75 height 9
click at [79, 476] on div "HMU Review" at bounding box center [66, 475] width 50 height 9
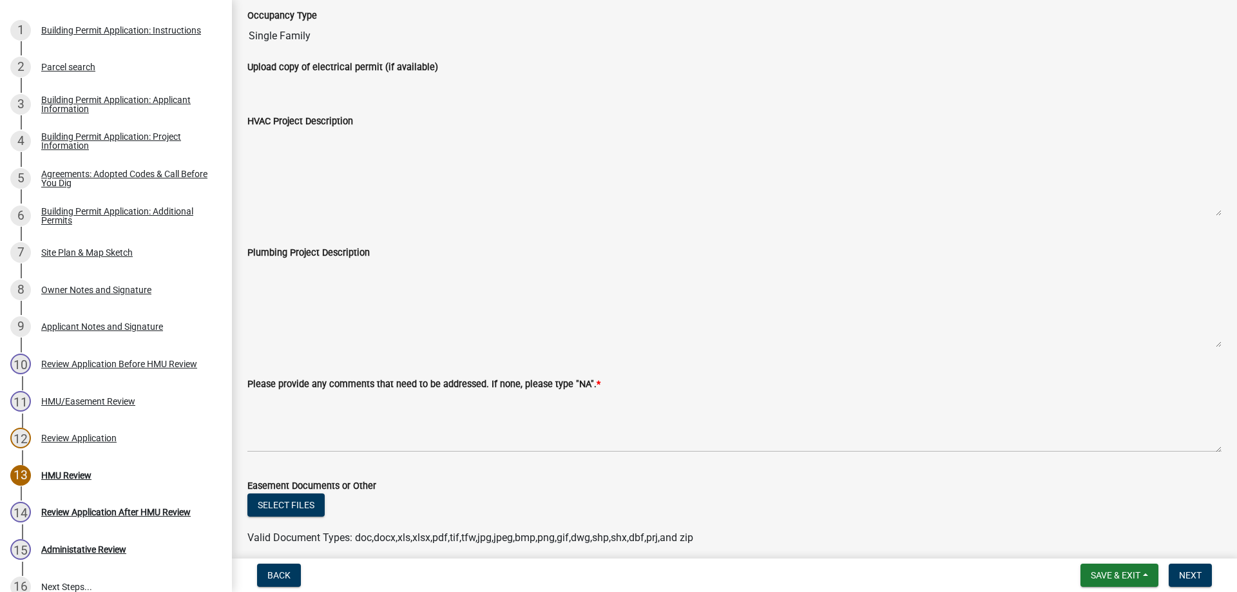
scroll to position [276, 0]
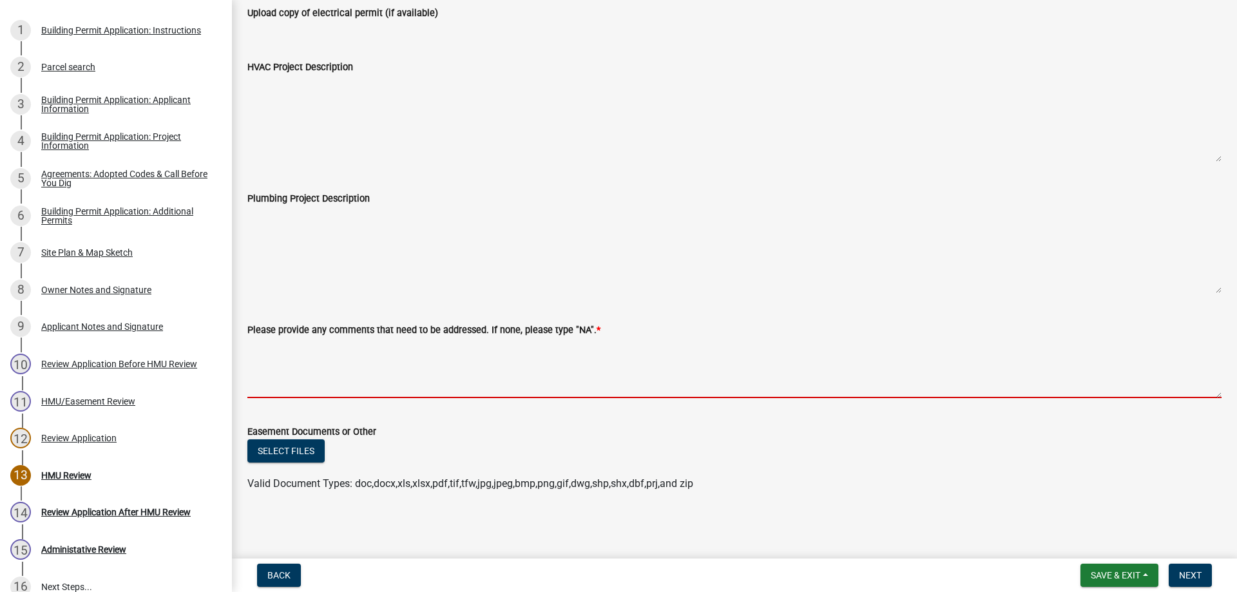
click at [260, 349] on textarea "Please provide any comments that need to be addressed. If none, please type "NA…" at bounding box center [734, 368] width 974 height 61
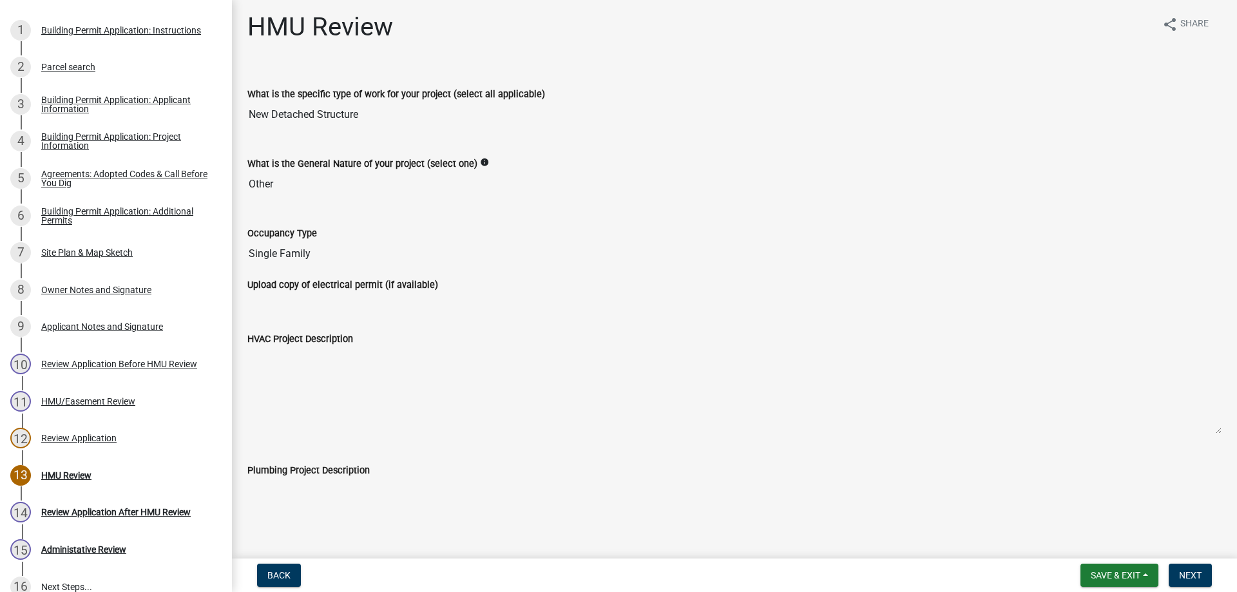
scroll to position [0, 0]
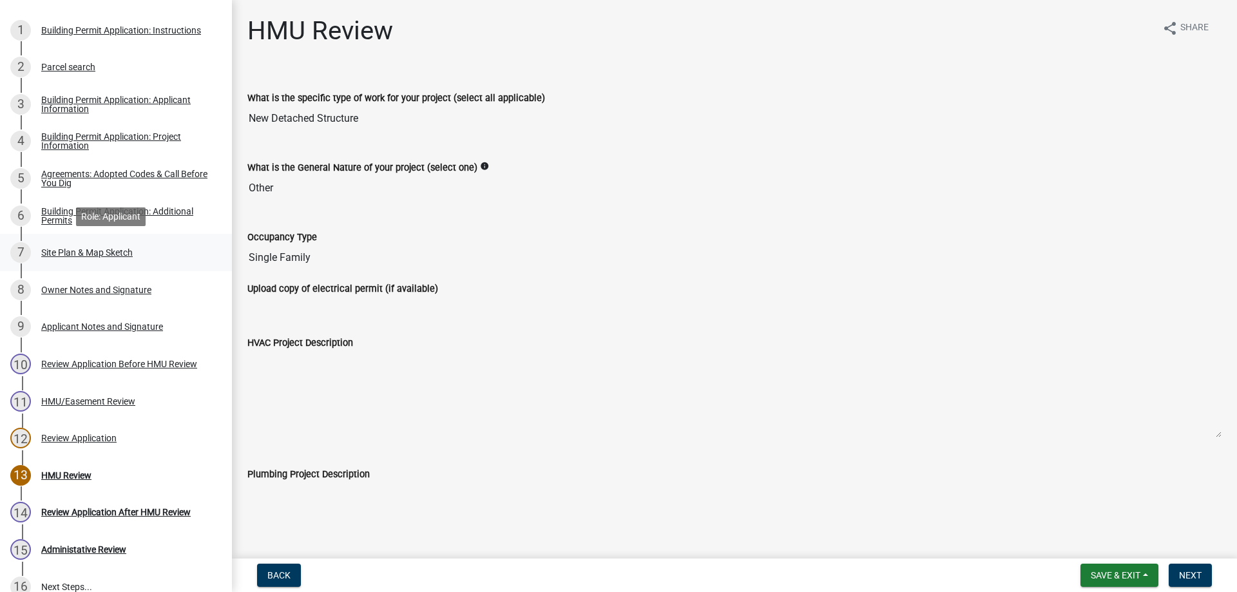
click at [90, 253] on div "Site Plan & Map Sketch" at bounding box center [87, 252] width 92 height 9
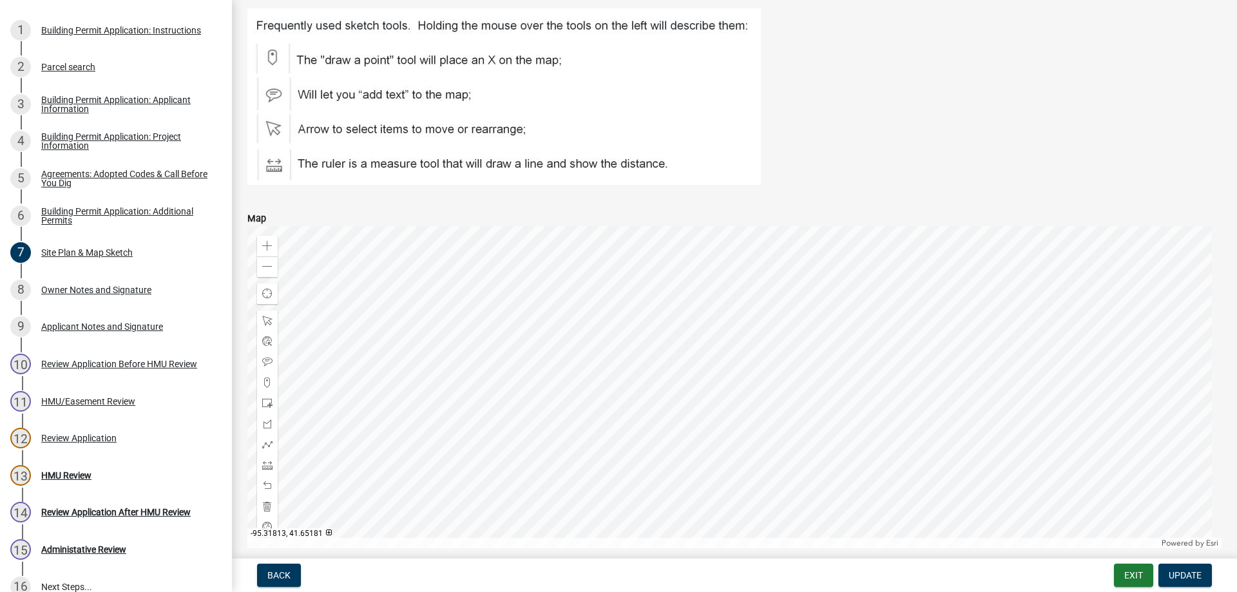
scroll to position [645, 0]
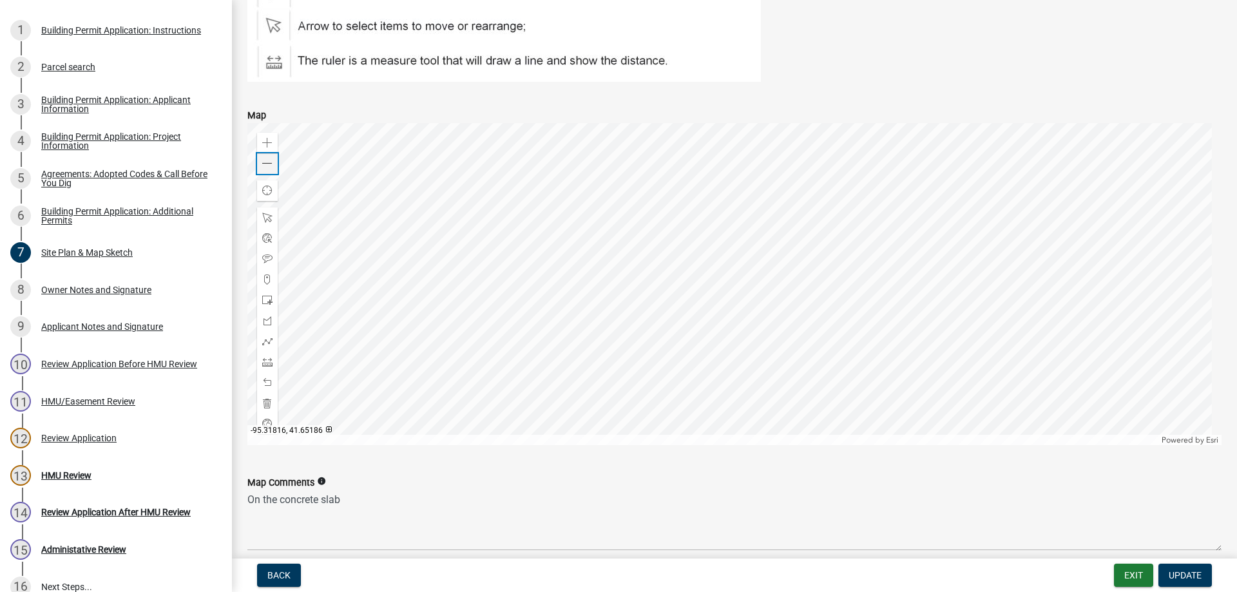
click at [267, 160] on span at bounding box center [267, 164] width 10 height 10
click at [269, 163] on span at bounding box center [267, 164] width 10 height 10
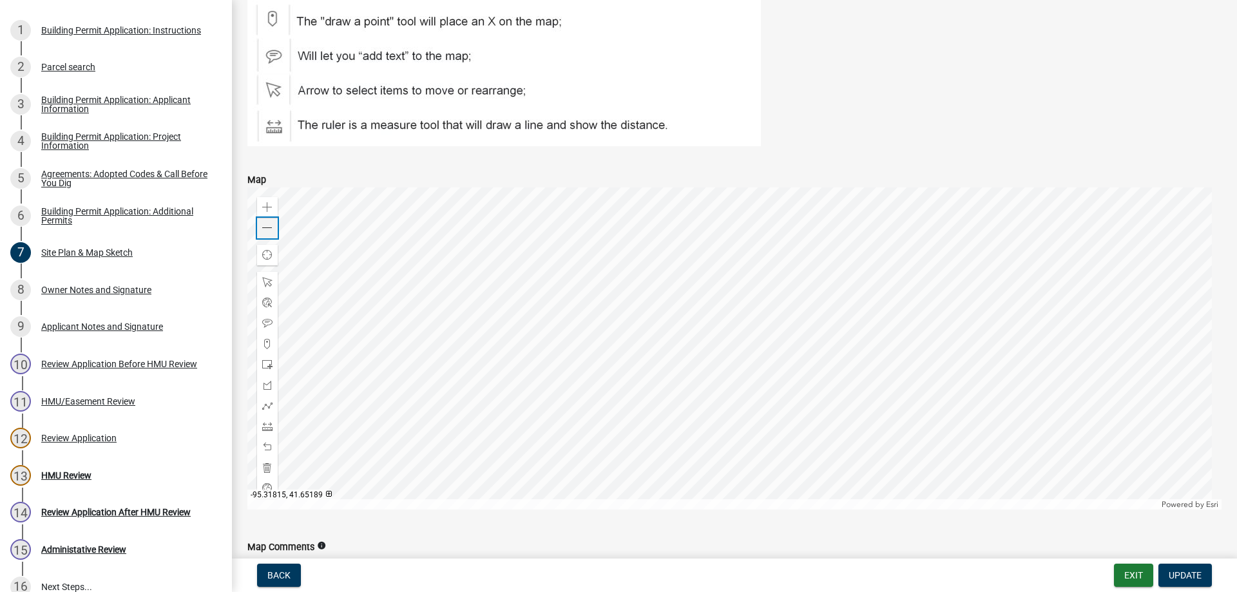
scroll to position [516, 0]
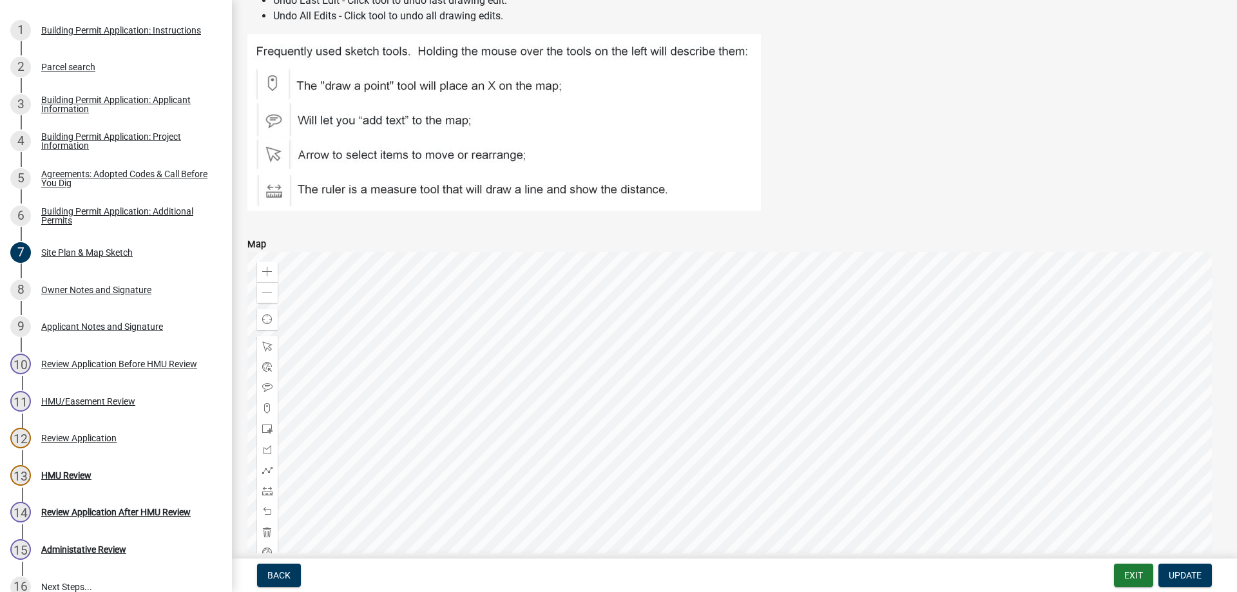
click at [494, 375] on div at bounding box center [734, 413] width 974 height 322
click at [490, 342] on div at bounding box center [734, 413] width 974 height 322
click at [523, 400] on div at bounding box center [734, 413] width 974 height 322
click at [524, 369] on div at bounding box center [734, 413] width 974 height 322
click at [494, 350] on div at bounding box center [734, 413] width 974 height 322
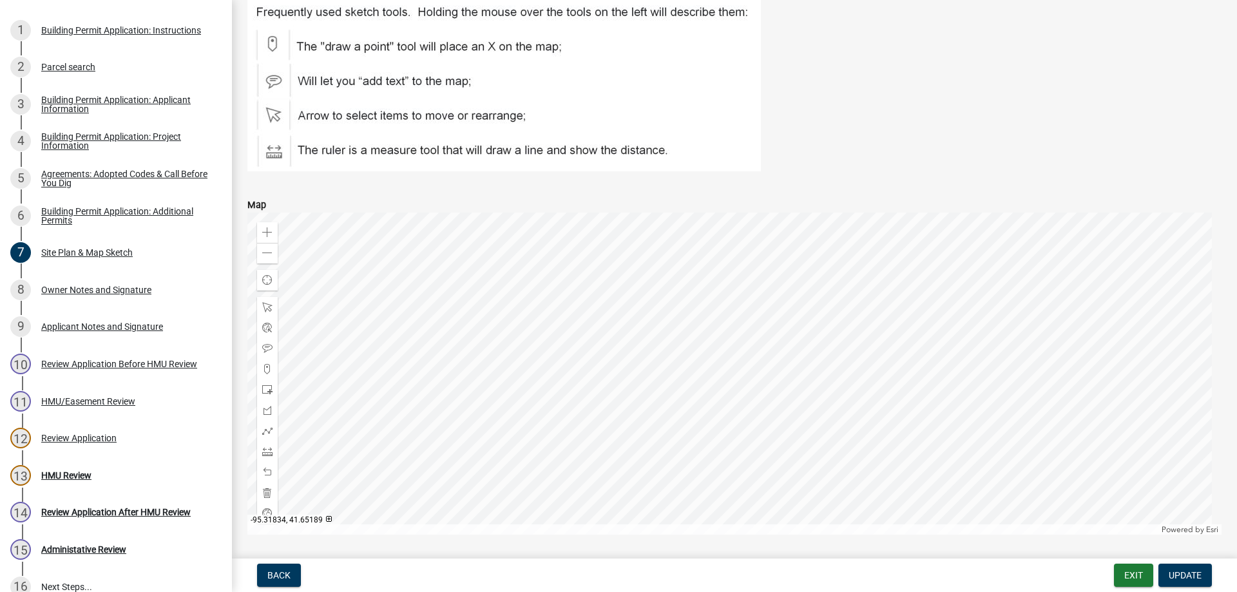
scroll to position [580, 0]
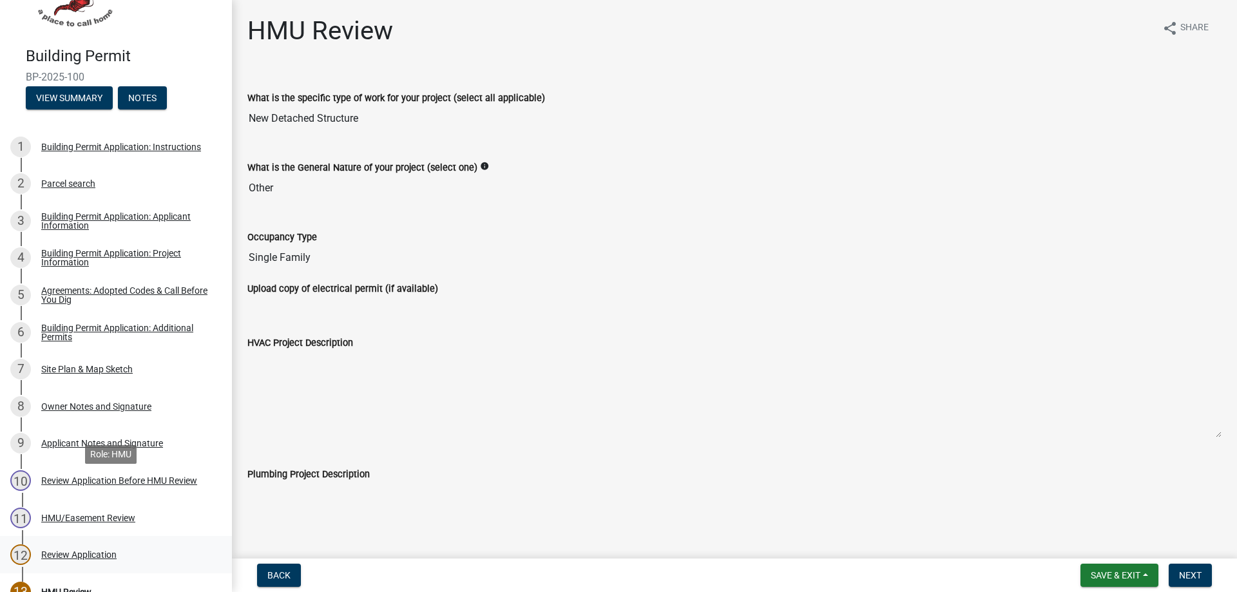
scroll to position [193, 0]
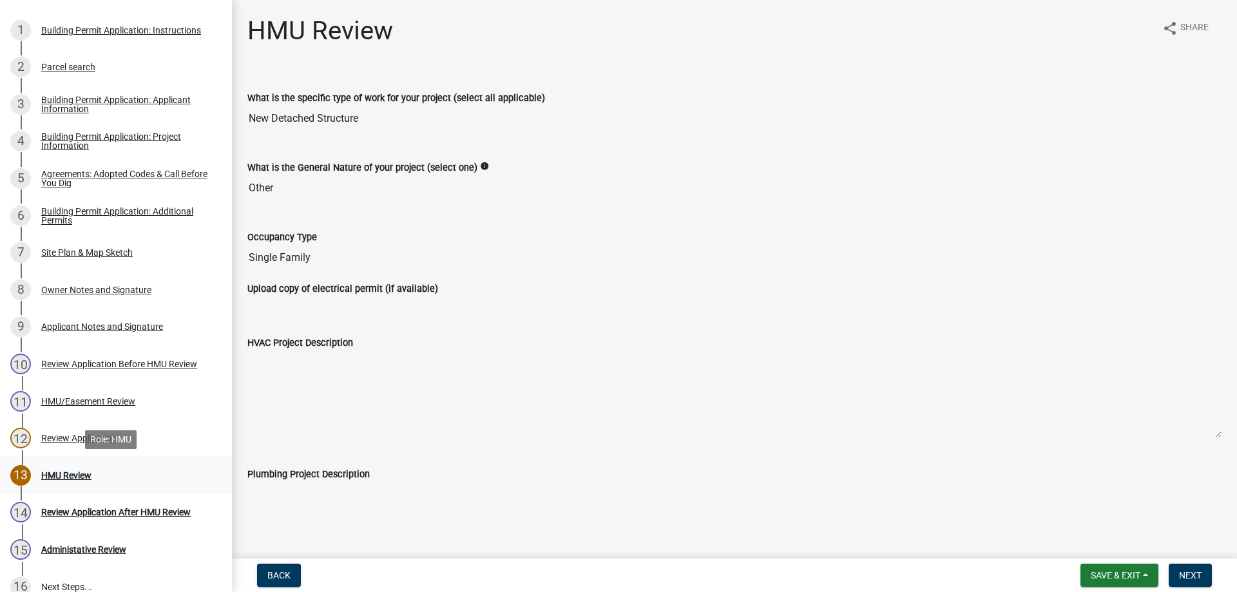
click at [54, 480] on div "HMU Review" at bounding box center [66, 475] width 50 height 9
click at [55, 435] on div "Review Application" at bounding box center [78, 438] width 75 height 9
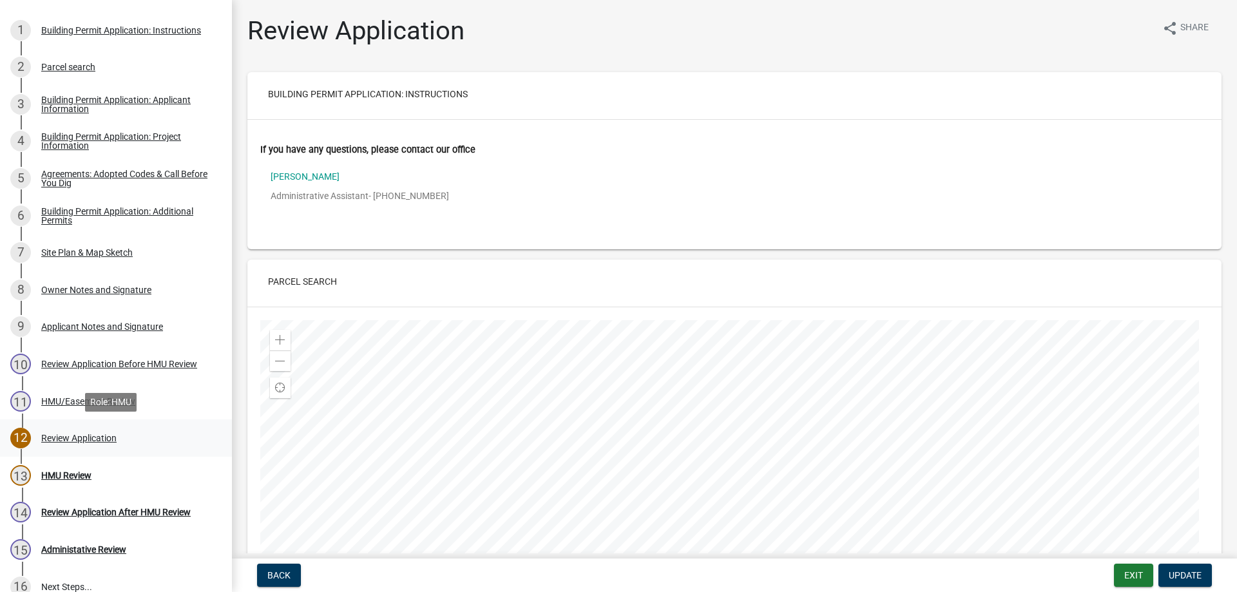
click at [88, 436] on div "Review Application" at bounding box center [78, 438] width 75 height 9
click at [50, 478] on div "HMU Review" at bounding box center [66, 475] width 50 height 9
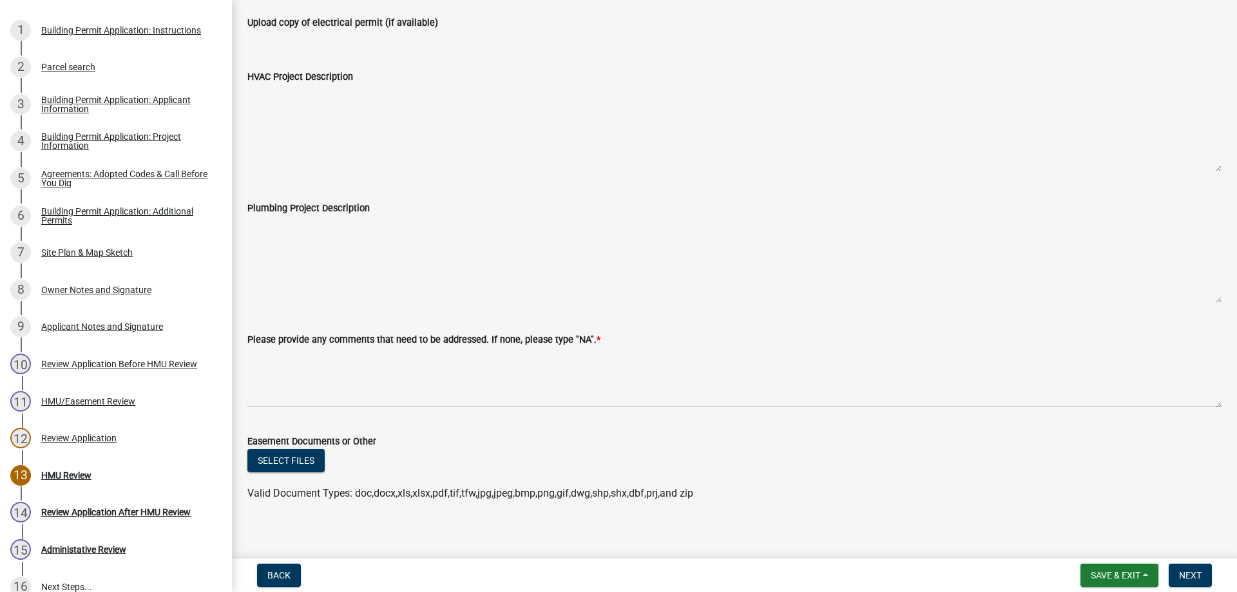
scroll to position [276, 0]
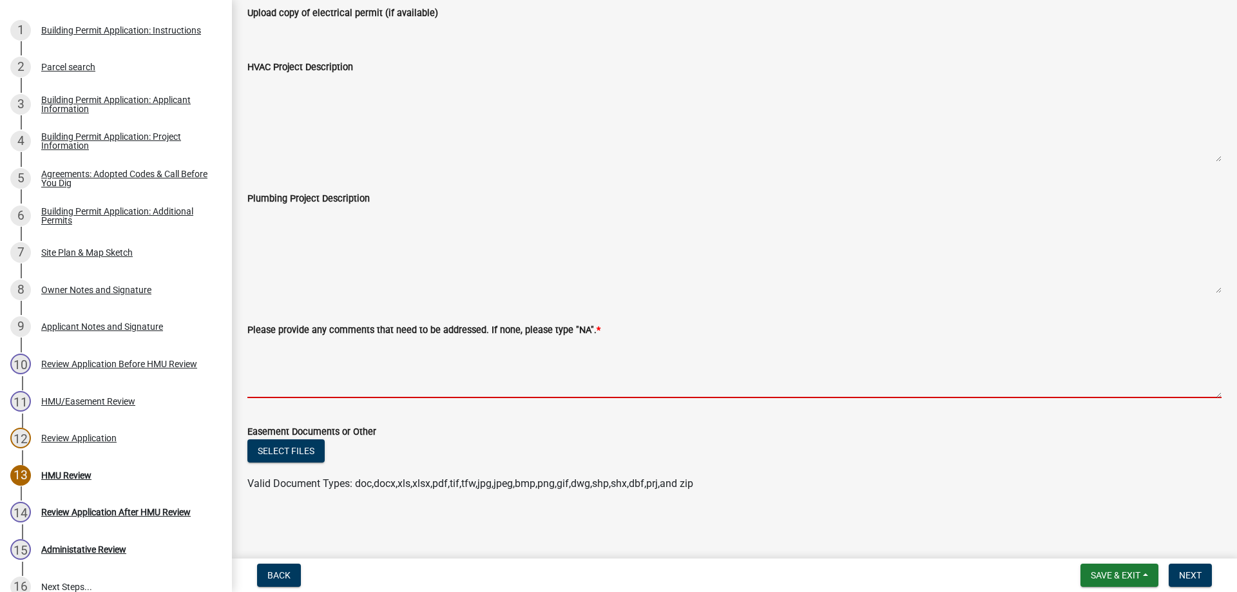
click at [264, 349] on textarea "Please provide any comments that need to be addressed. If none, please type "NA…" at bounding box center [734, 368] width 974 height 61
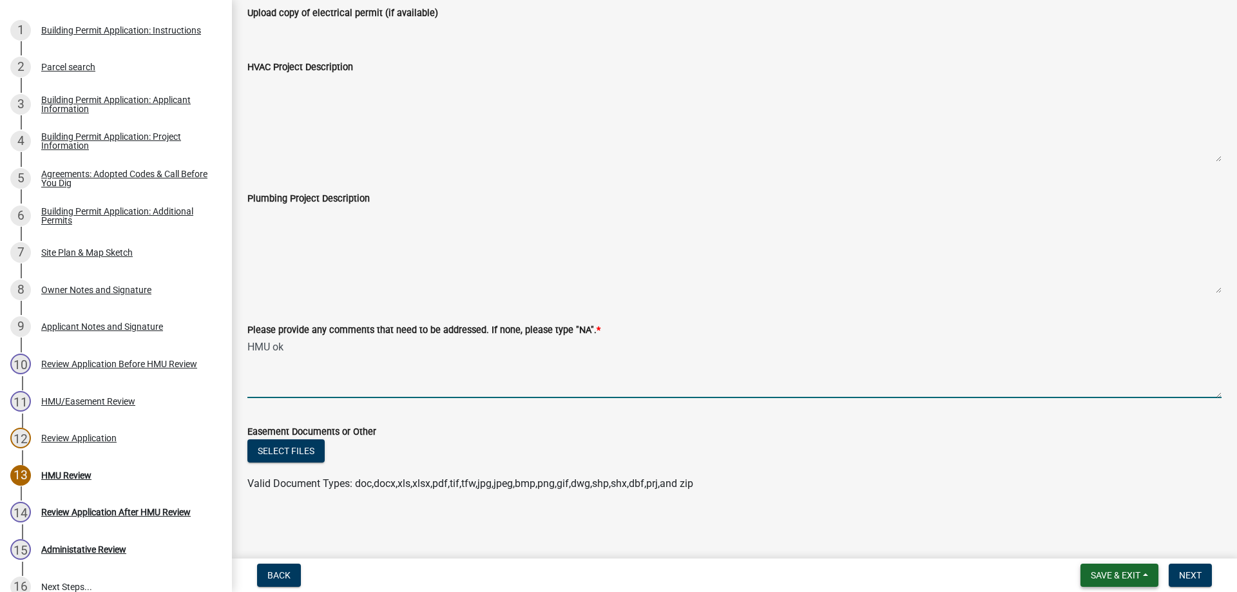
type textarea "HMU ok"
click at [1112, 577] on span "Save & Exit" at bounding box center [1116, 575] width 50 height 10
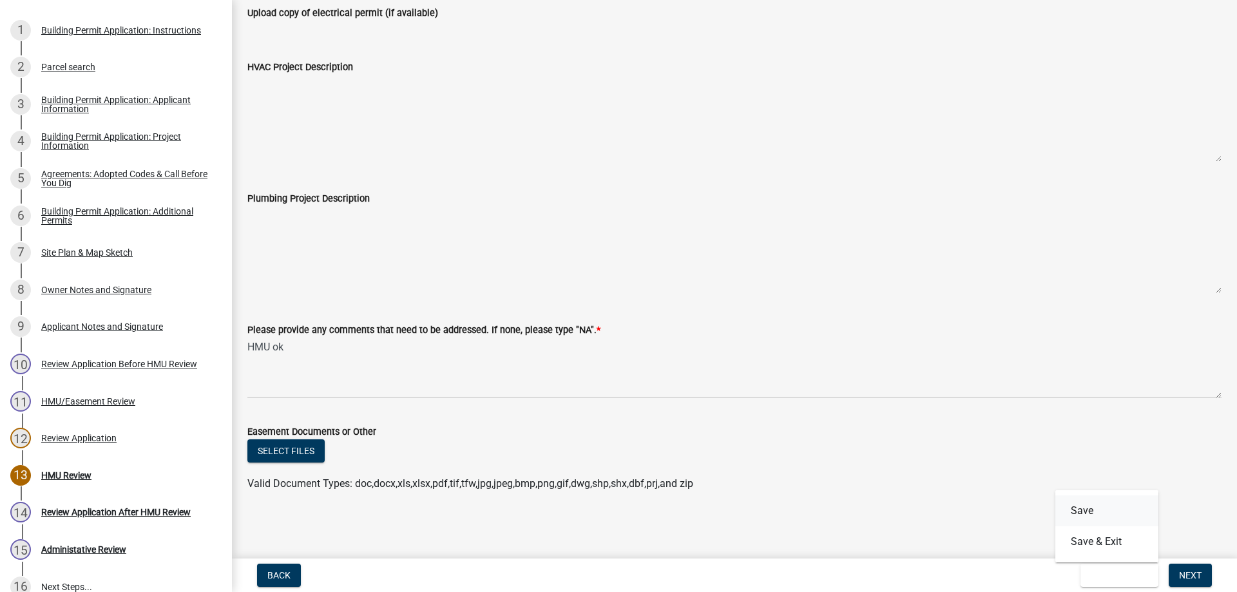
click at [1081, 510] on button "Save" at bounding box center [1107, 511] width 103 height 31
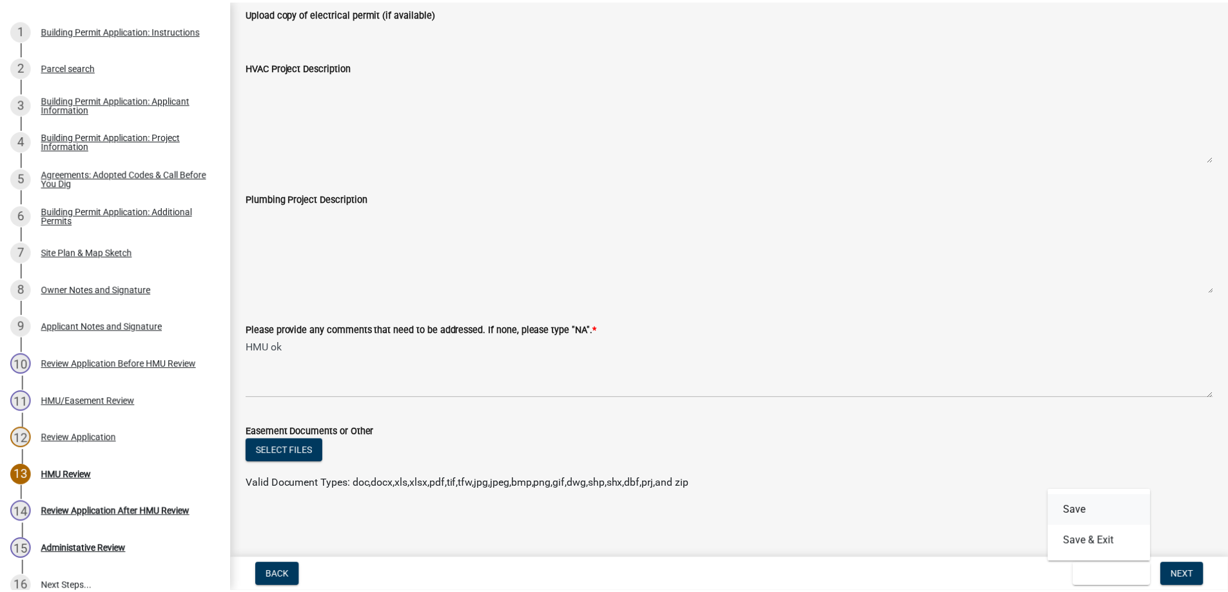
scroll to position [0, 0]
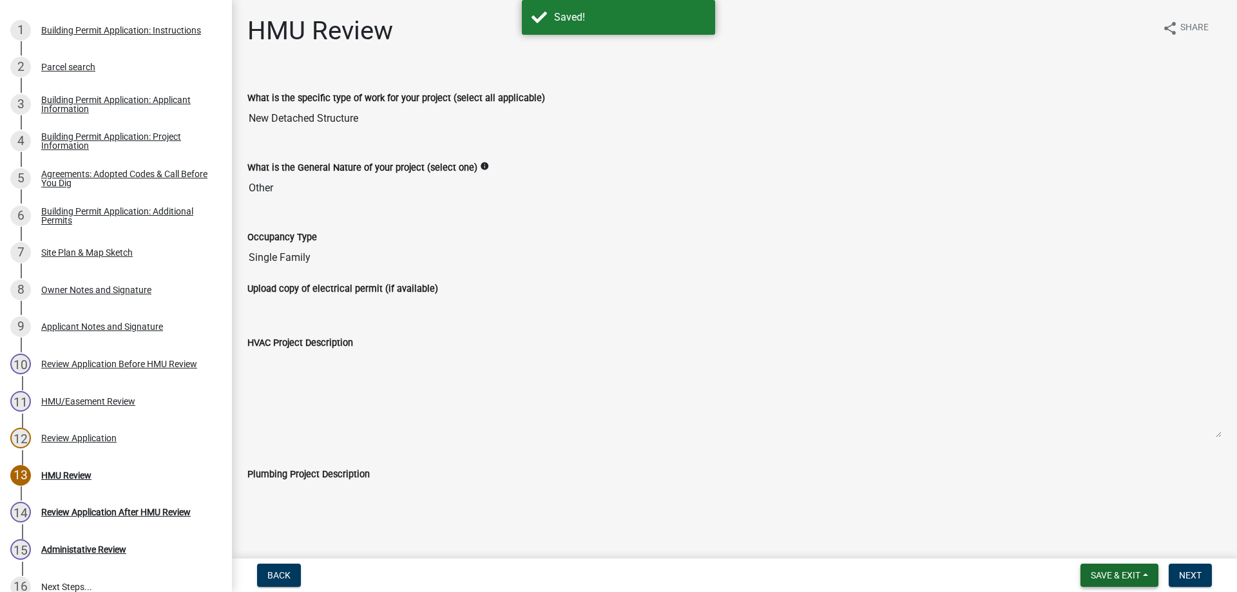
click at [1123, 577] on span "Save & Exit" at bounding box center [1116, 575] width 50 height 10
click at [1092, 541] on button "Save & Exit" at bounding box center [1107, 542] width 103 height 31
